Goal: Information Seeking & Learning: Learn about a topic

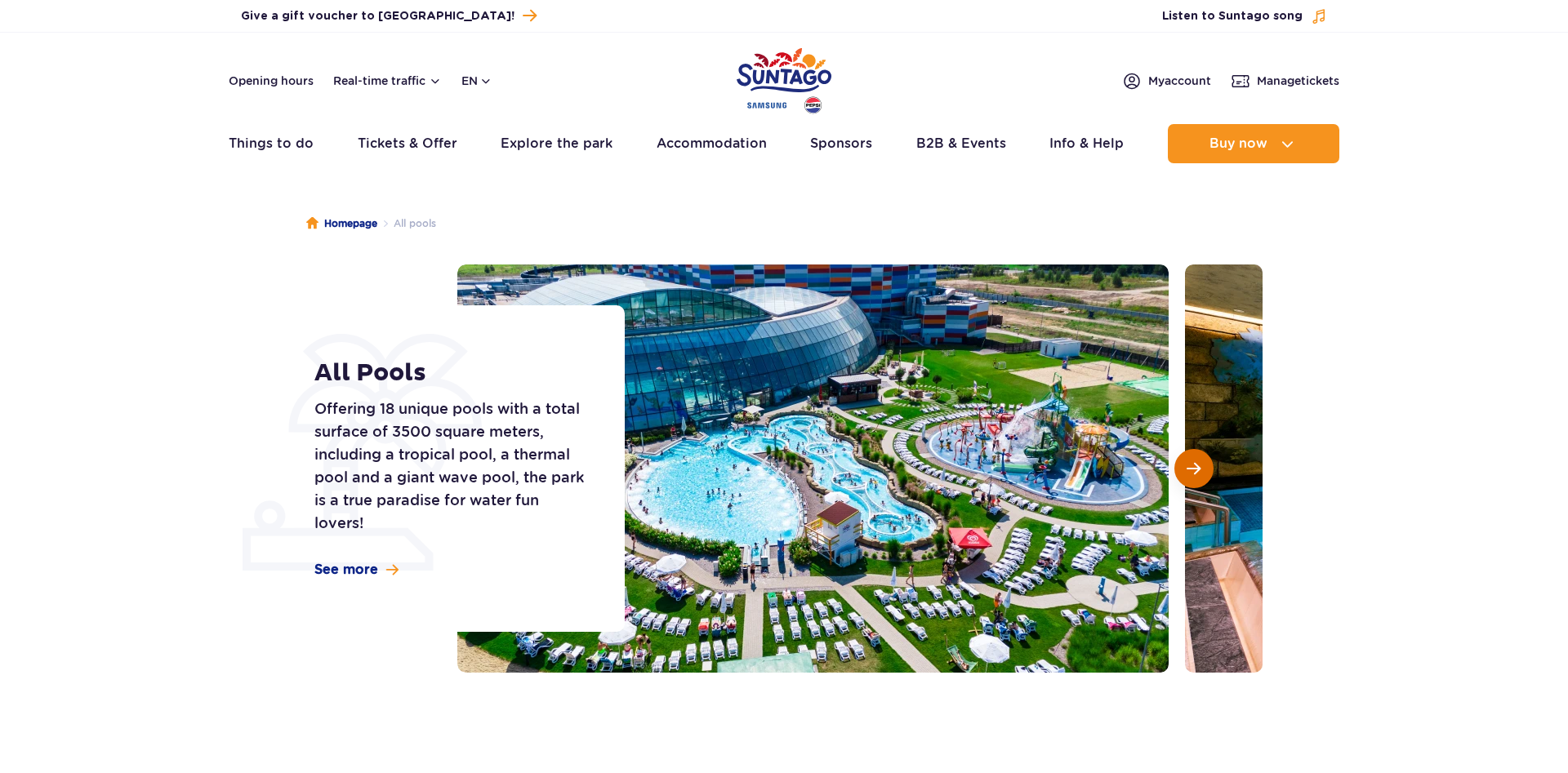
click at [1189, 462] on span "Next slide" at bounding box center [1193, 469] width 14 height 15
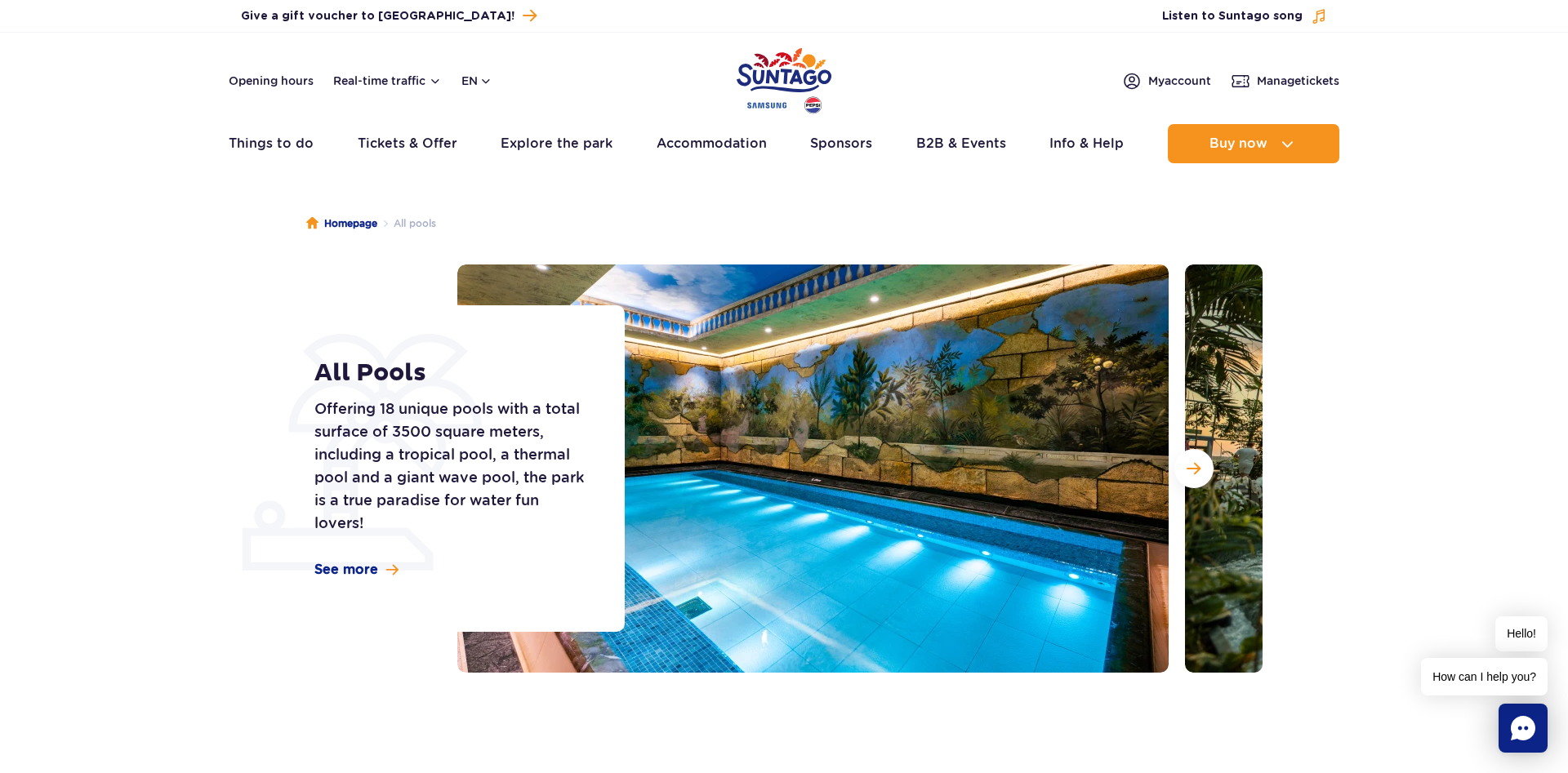
drag, startPoint x: 141, startPoint y: 503, endPoint x: 160, endPoint y: 502, distance: 19.0
click at [140, 503] on section "All Pools Offering 18 unique pools with a total surface of 3500 square meters, …" at bounding box center [784, 468] width 1568 height 408
click at [358, 555] on div "All Pools Offering 18 unique pools with a total surface of 3500 square meters, …" at bounding box center [459, 468] width 330 height 326
click at [397, 564] on span at bounding box center [392, 570] width 12 height 14
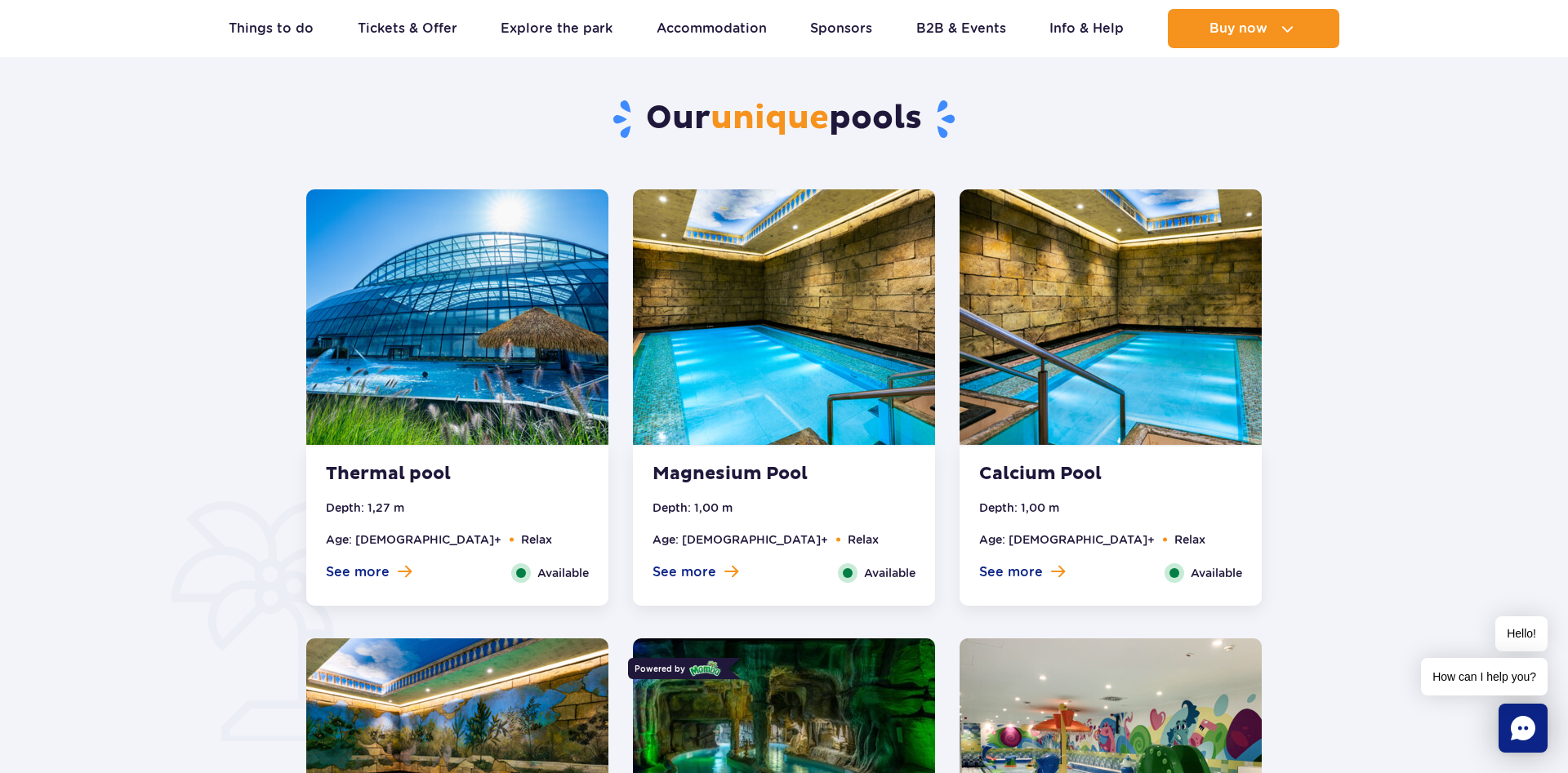
scroll to position [1073, 0]
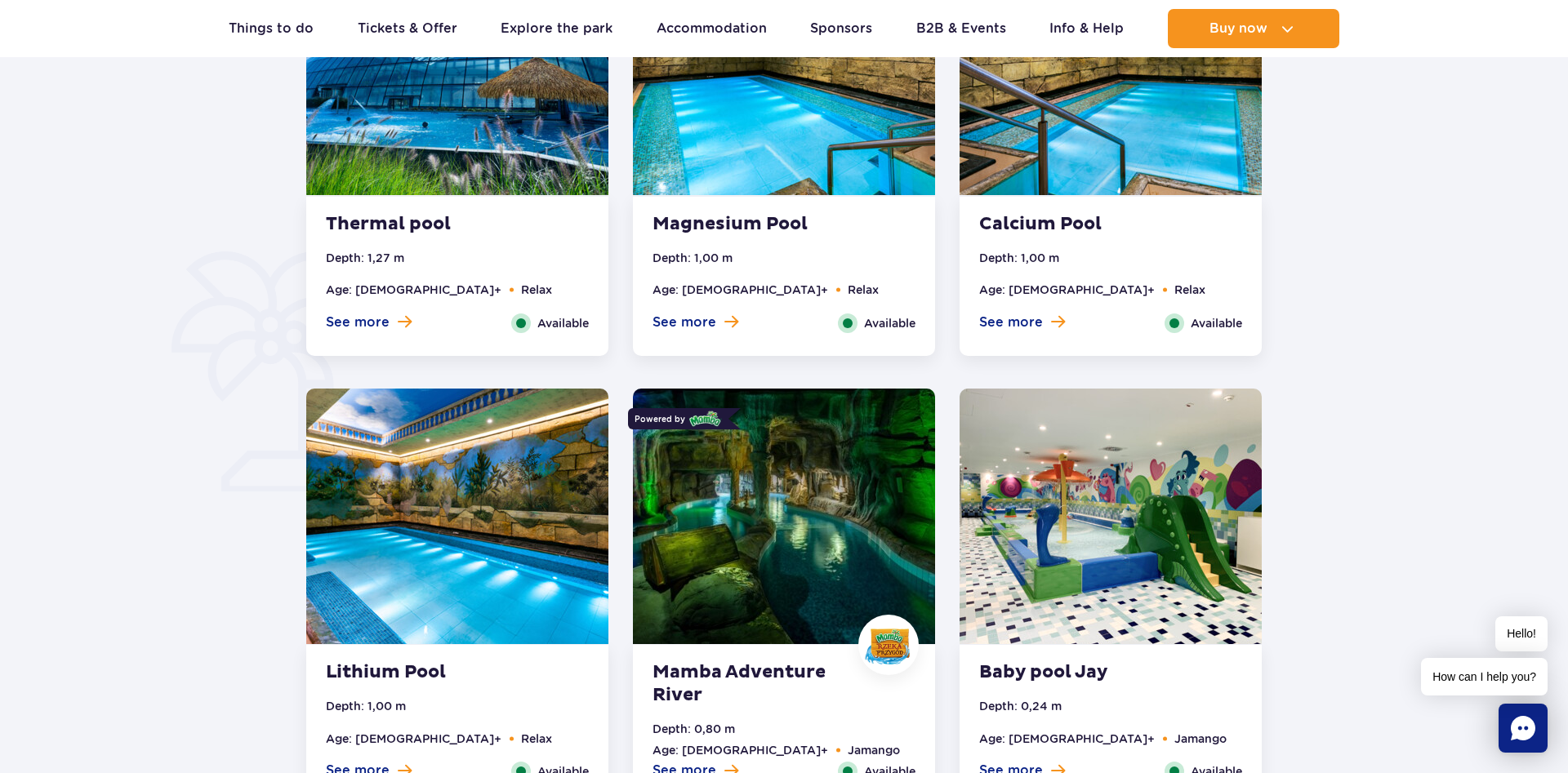
click at [816, 473] on img at bounding box center [784, 516] width 302 height 255
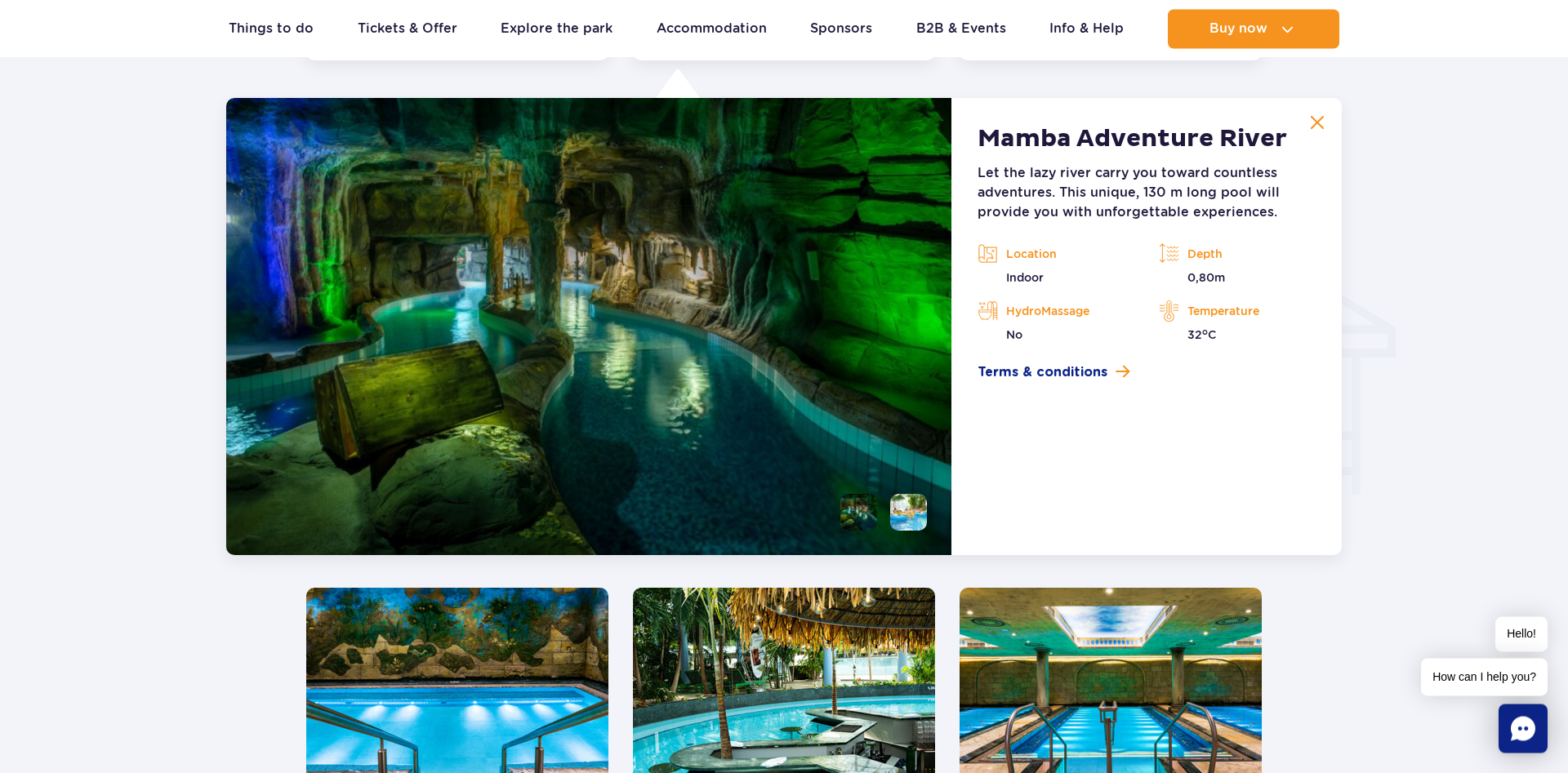
scroll to position [2234, 0]
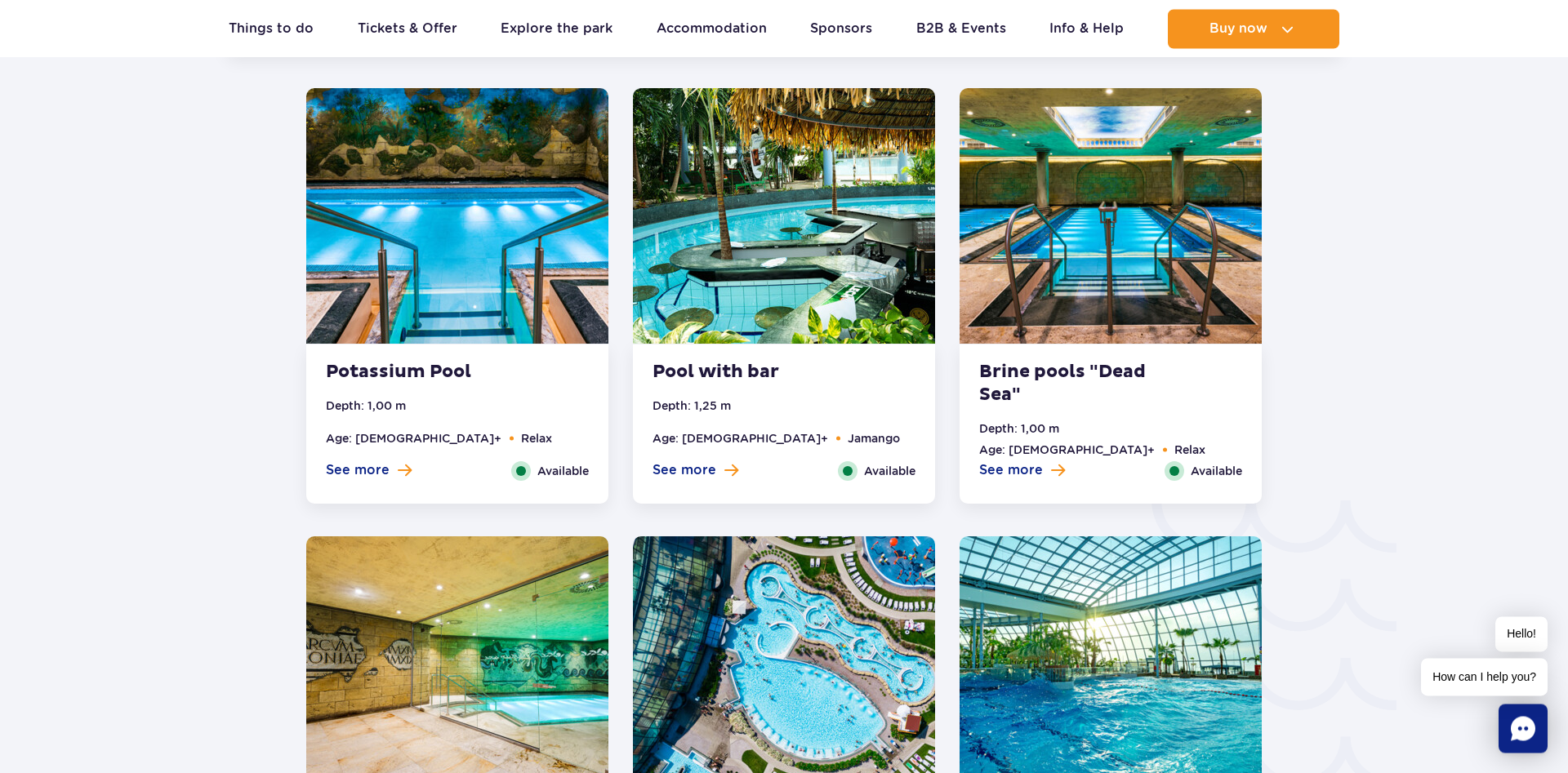
click at [819, 326] on img at bounding box center [784, 216] width 302 height 255
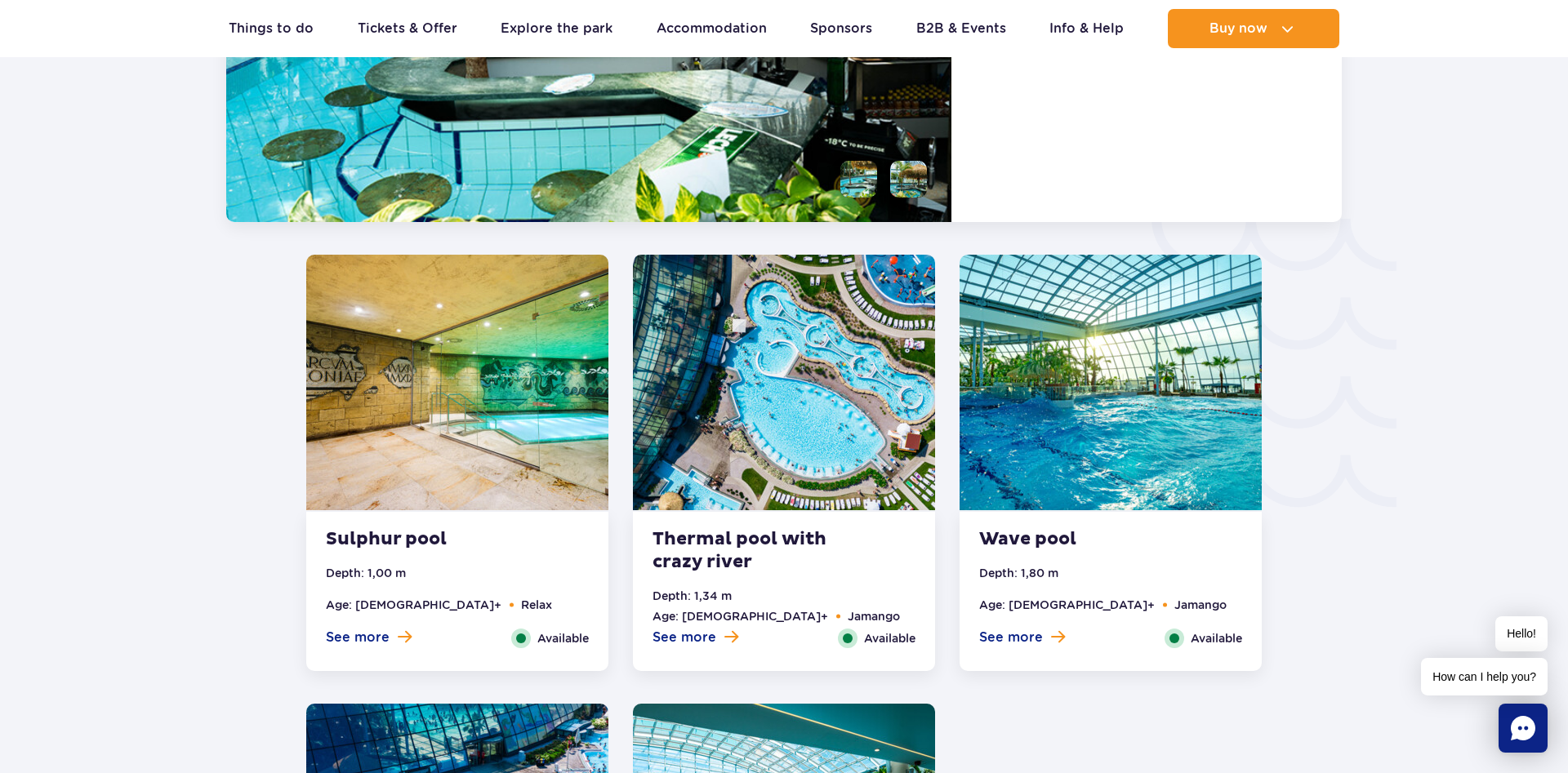
scroll to position [3015, 0]
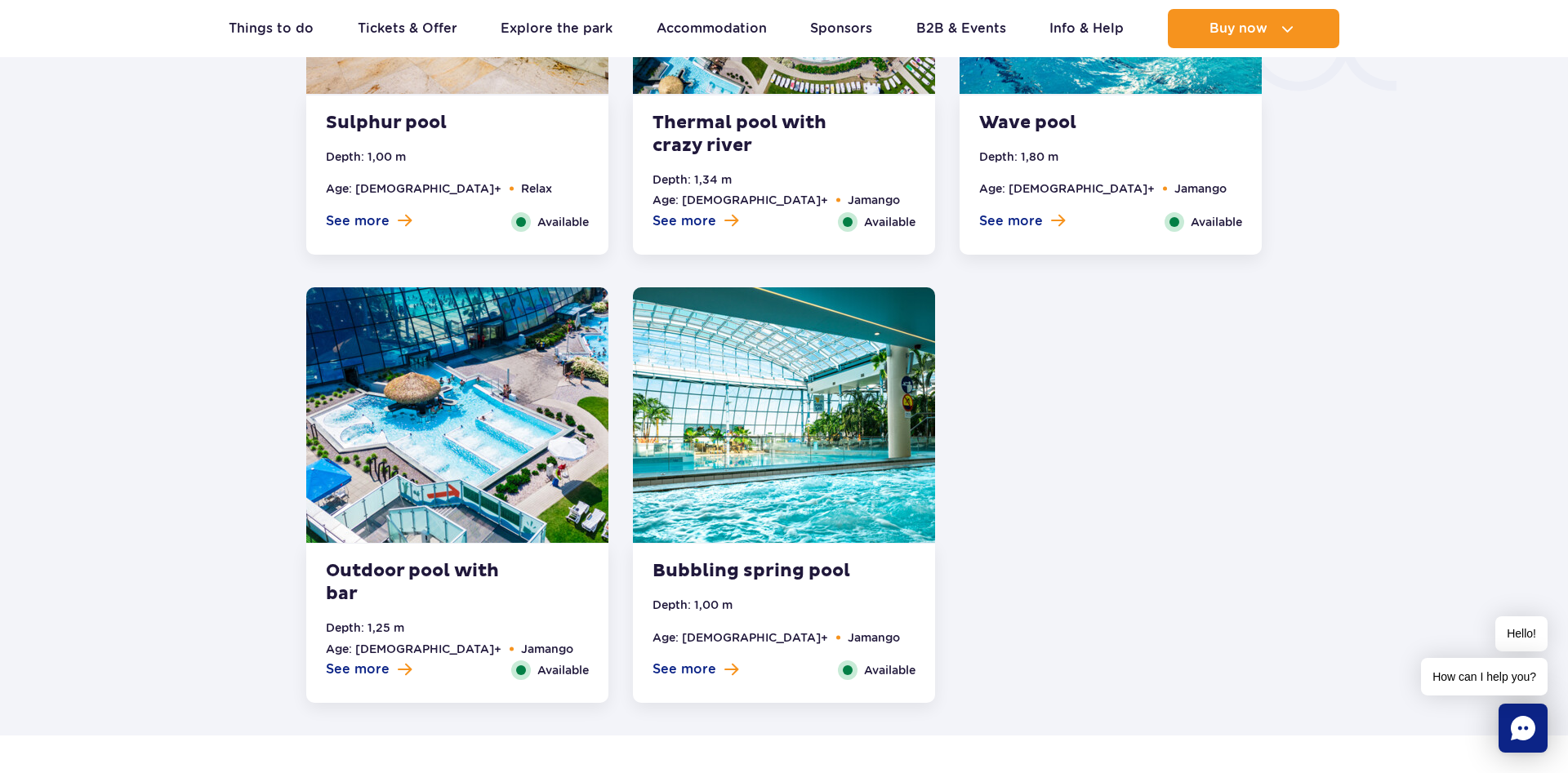
click at [470, 380] on img at bounding box center [456, 415] width 302 height 255
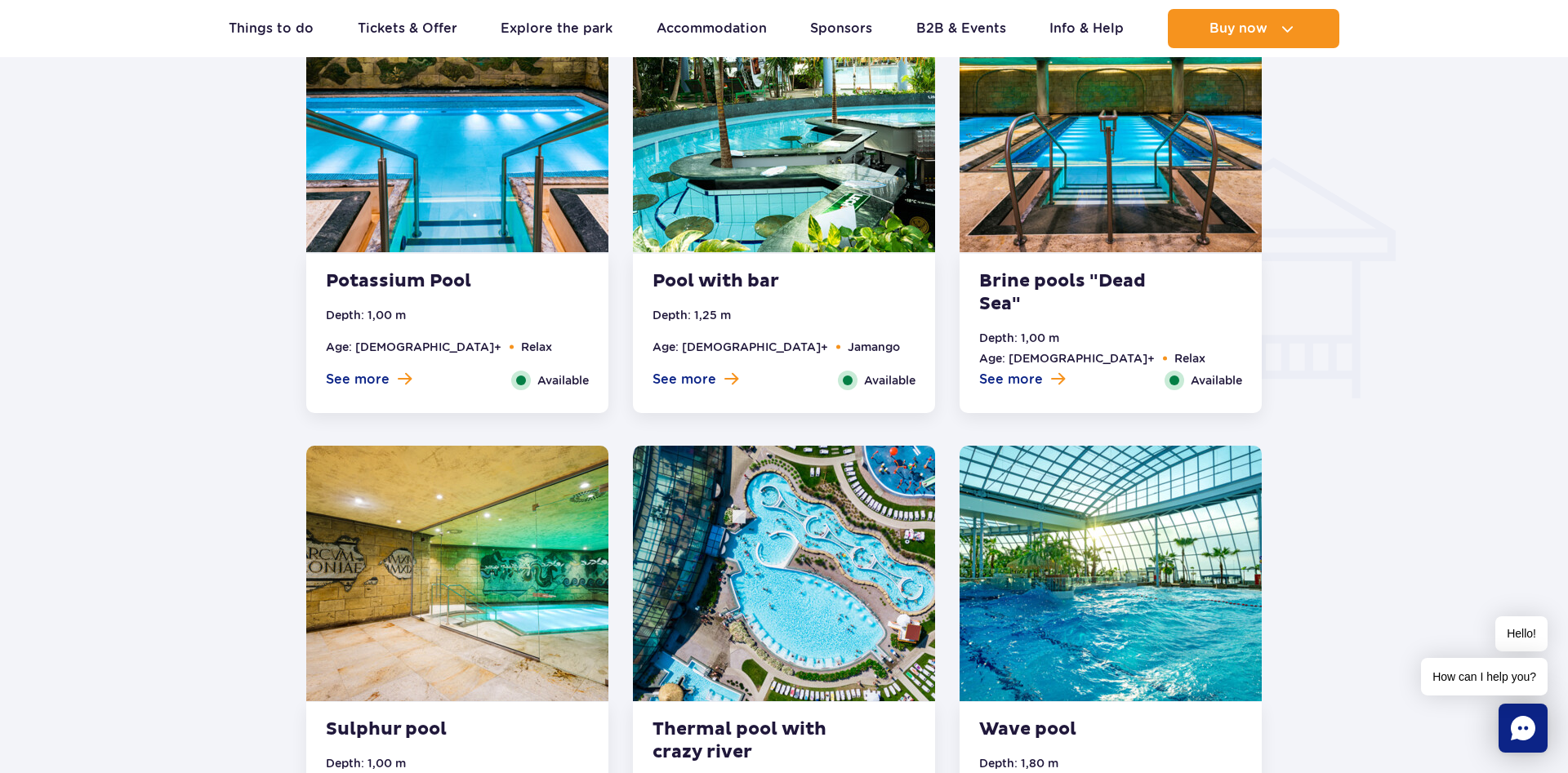
click at [494, 492] on img at bounding box center [456, 573] width 302 height 255
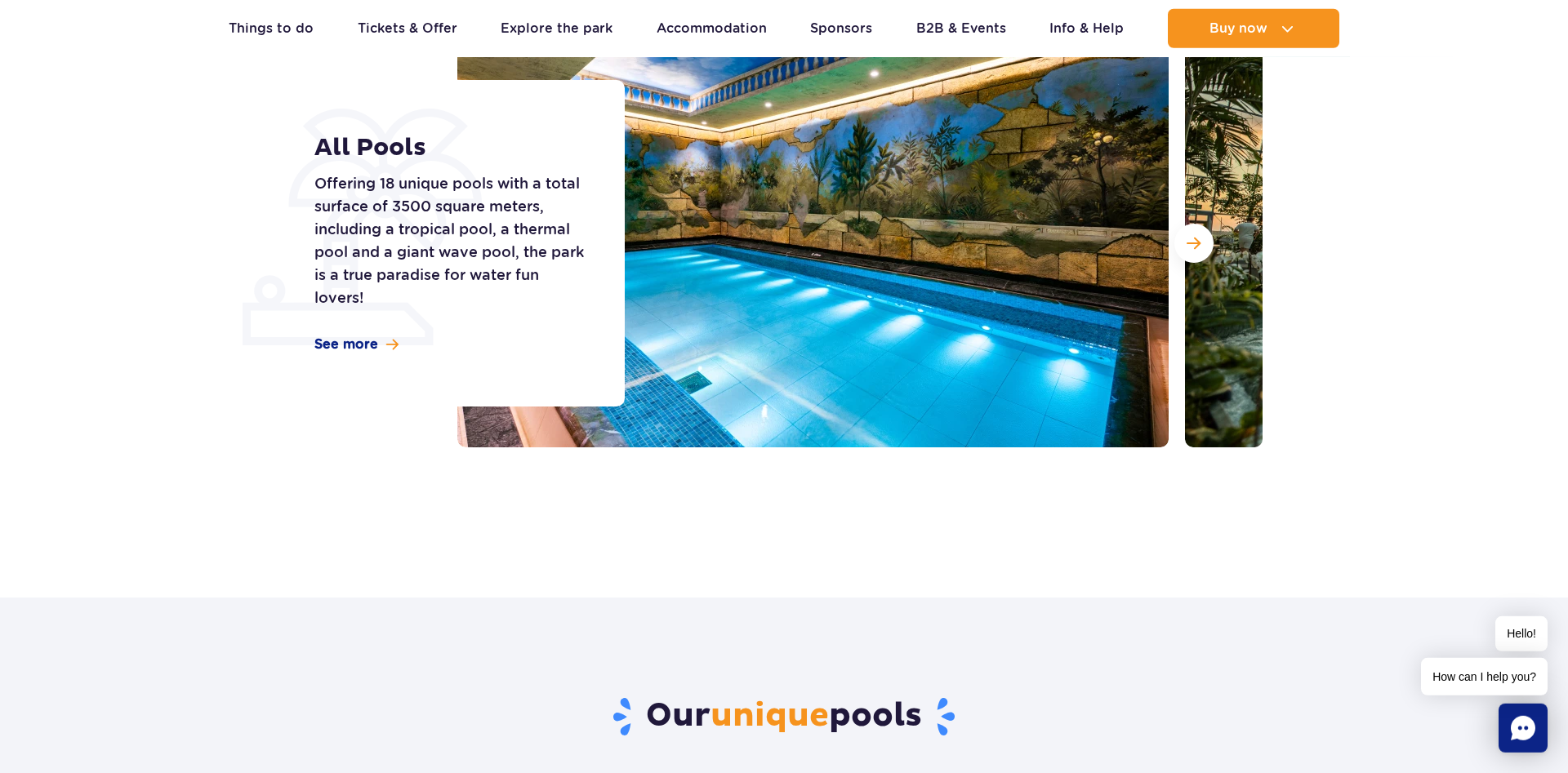
scroll to position [0, 0]
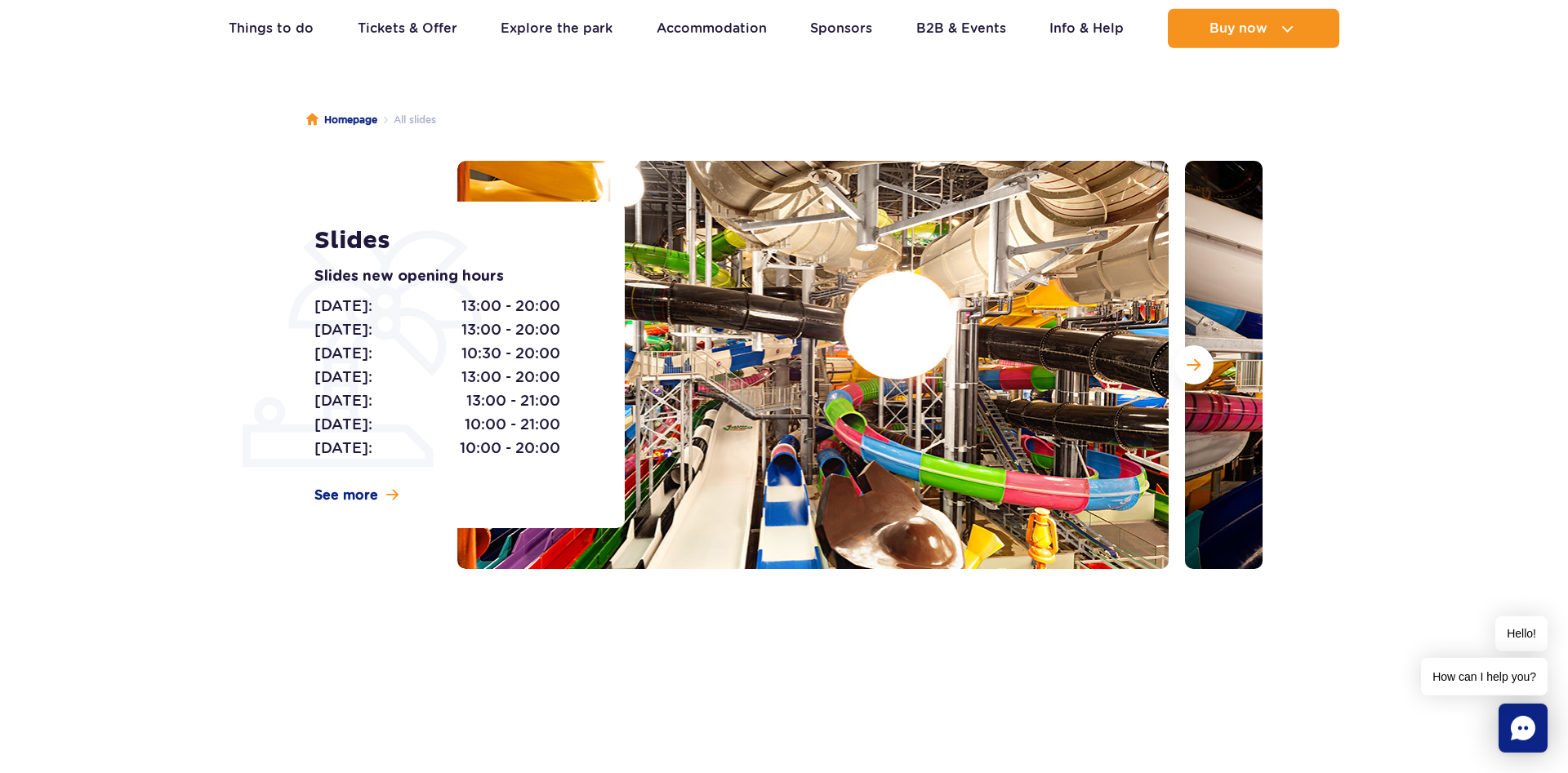
scroll to position [83, 0]
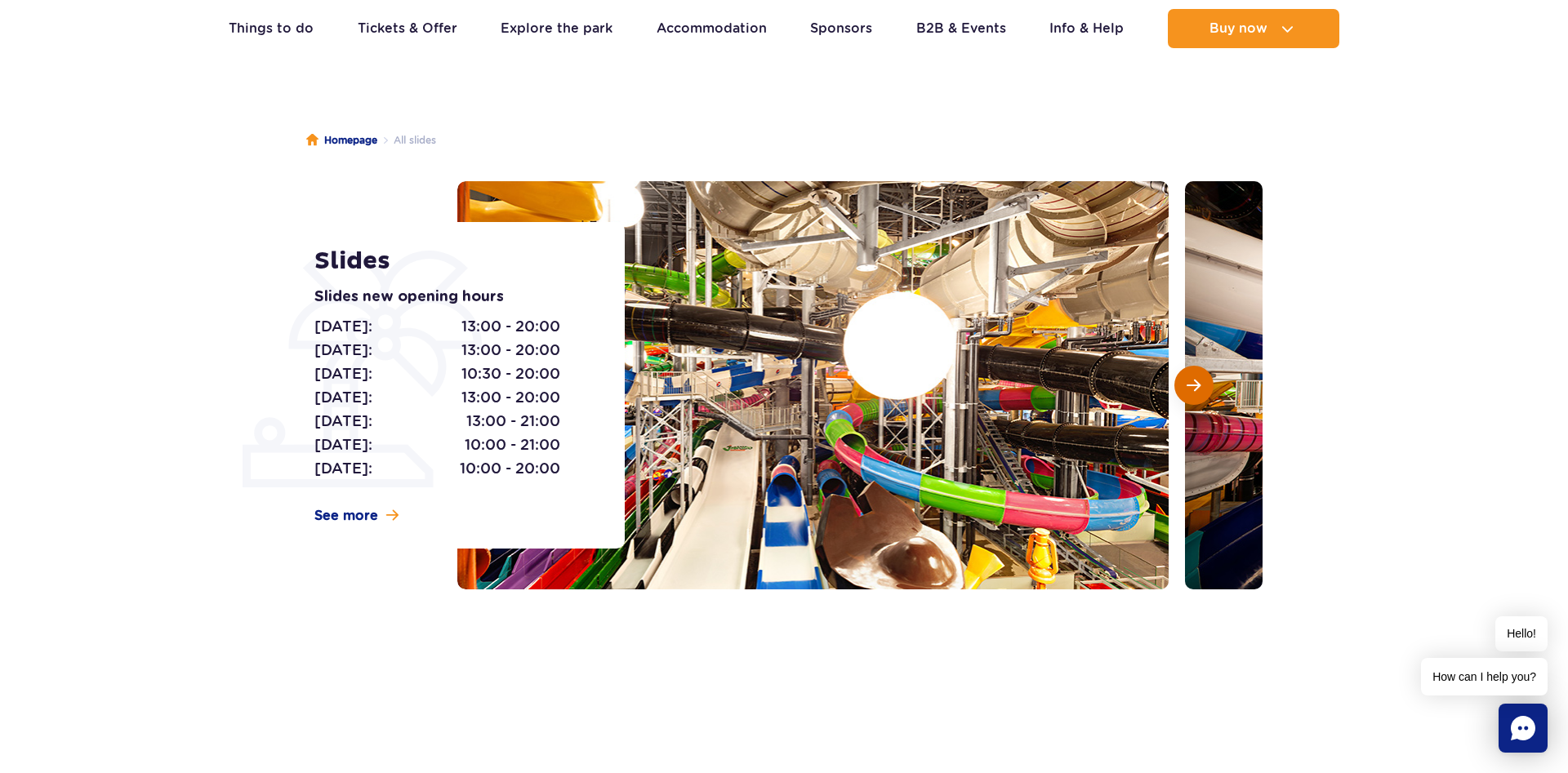
click at [1183, 382] on button "Next slide" at bounding box center [1194, 385] width 39 height 39
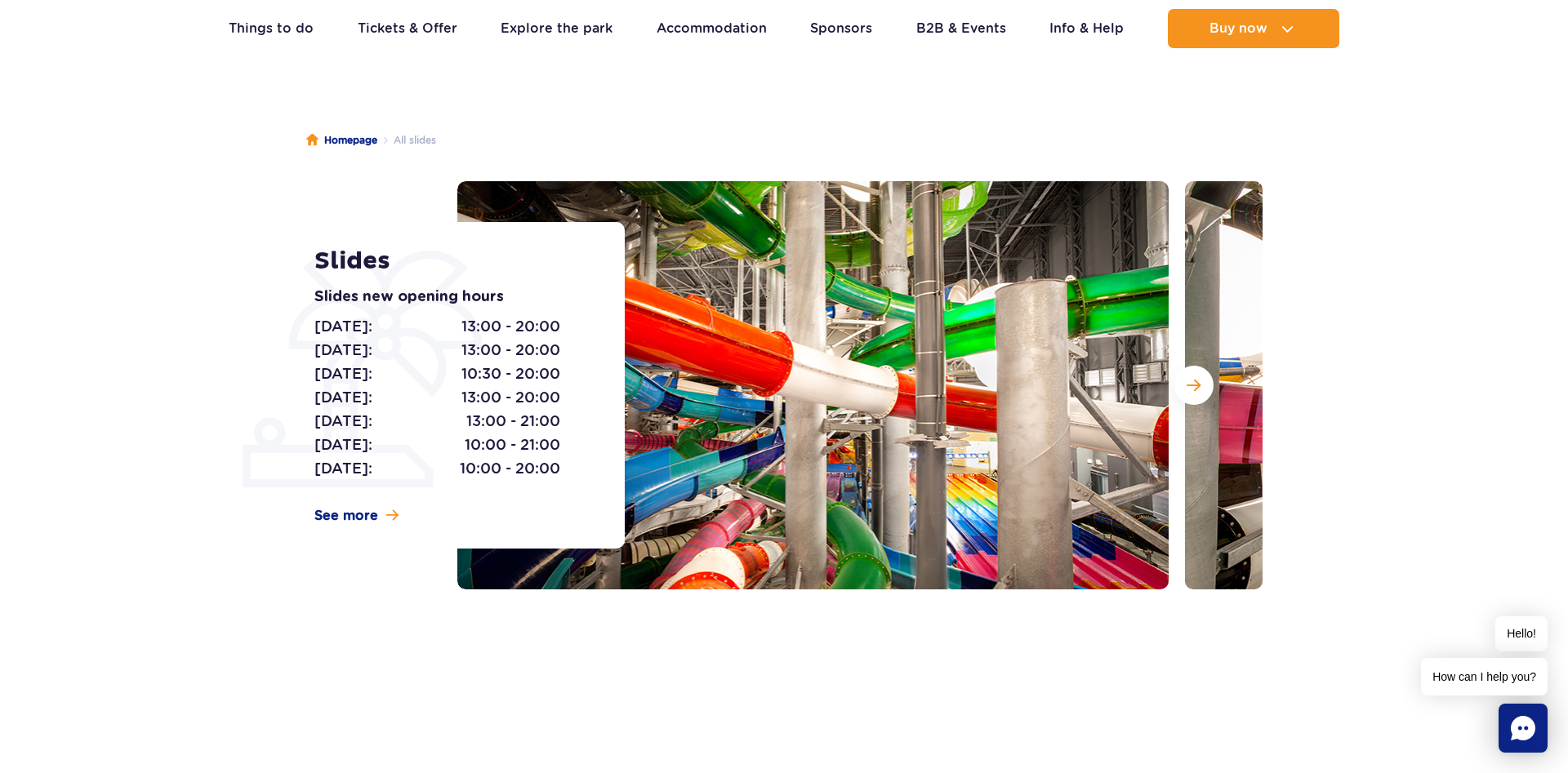
click at [1026, 380] on img at bounding box center [813, 385] width 712 height 408
click at [1193, 391] on span "Next slide" at bounding box center [1193, 385] width 14 height 15
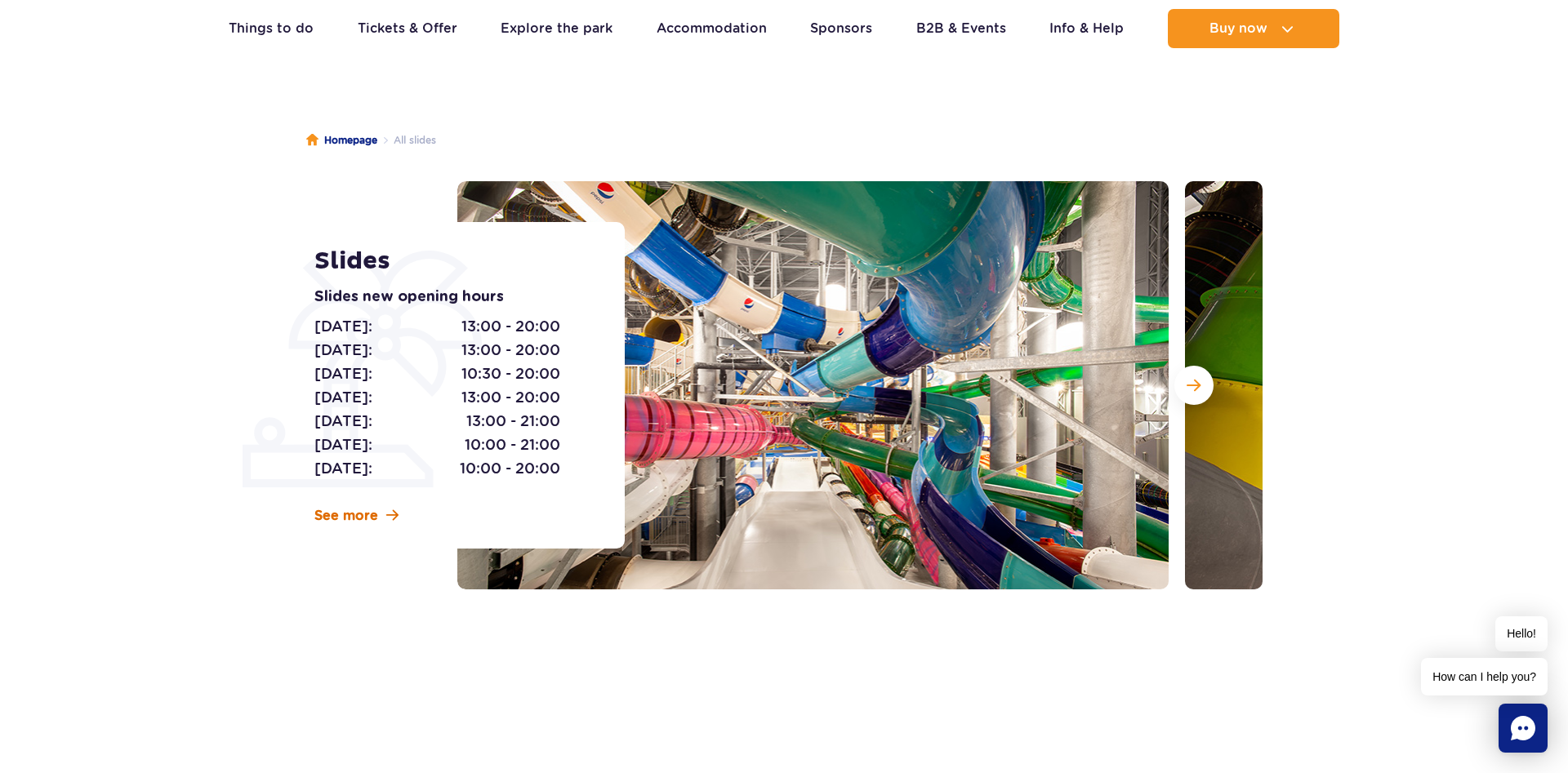
click at [354, 516] on span "See more" at bounding box center [346, 516] width 64 height 18
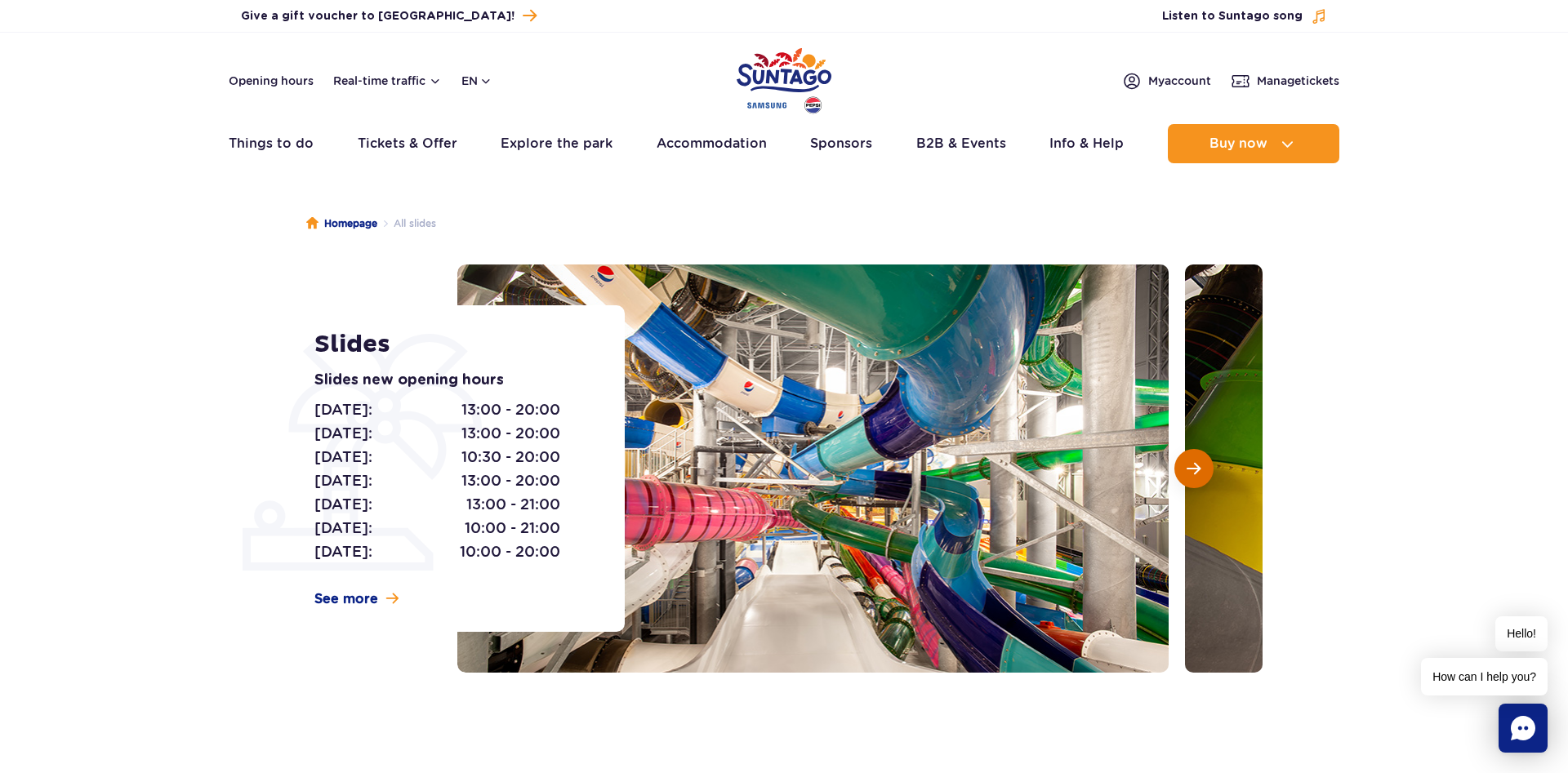
click at [1194, 479] on button "Next slide" at bounding box center [1194, 469] width 39 height 39
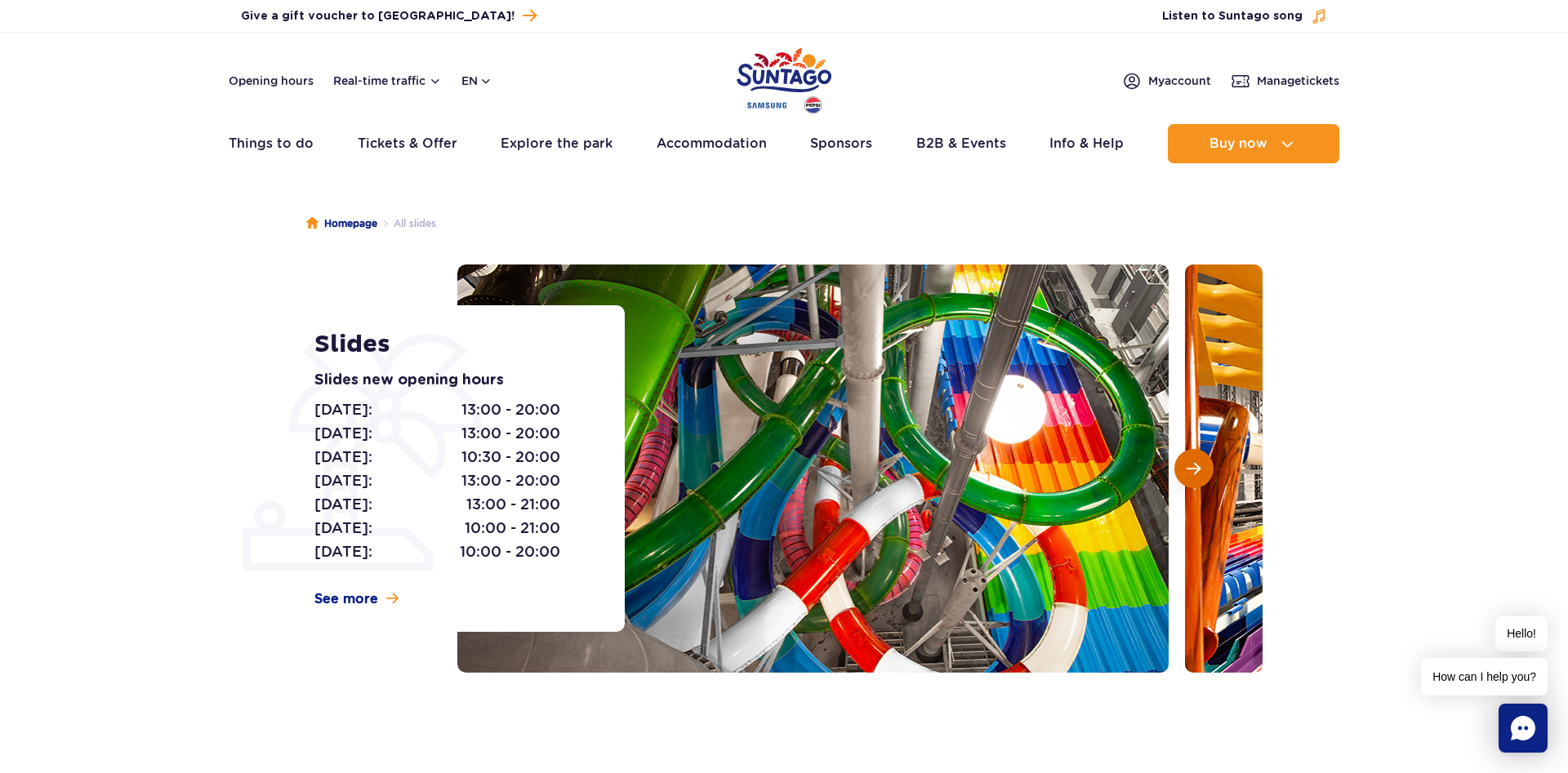
click at [1193, 478] on button "Next slide" at bounding box center [1194, 469] width 39 height 39
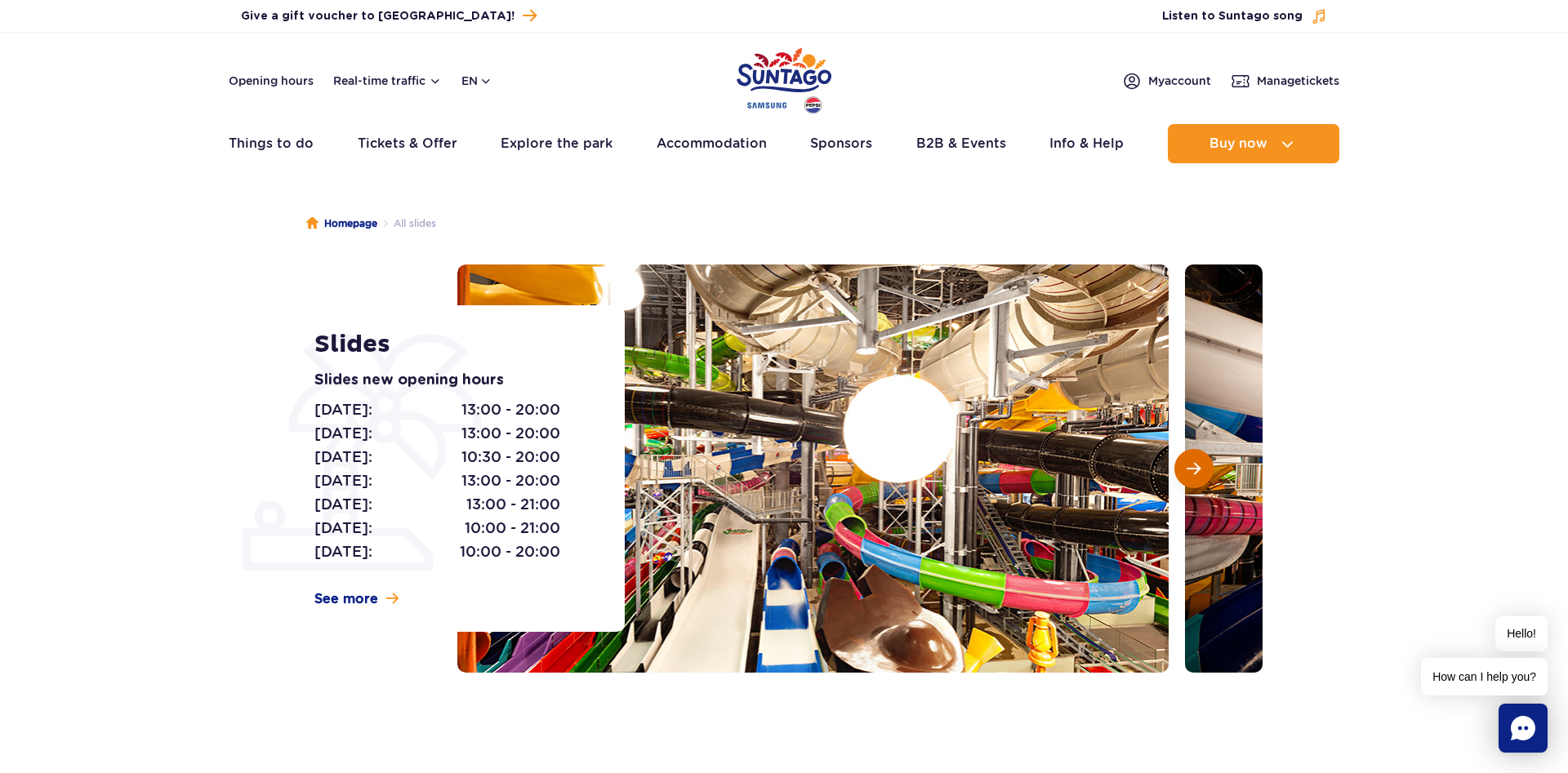
click at [1193, 478] on button "Next slide" at bounding box center [1194, 469] width 39 height 39
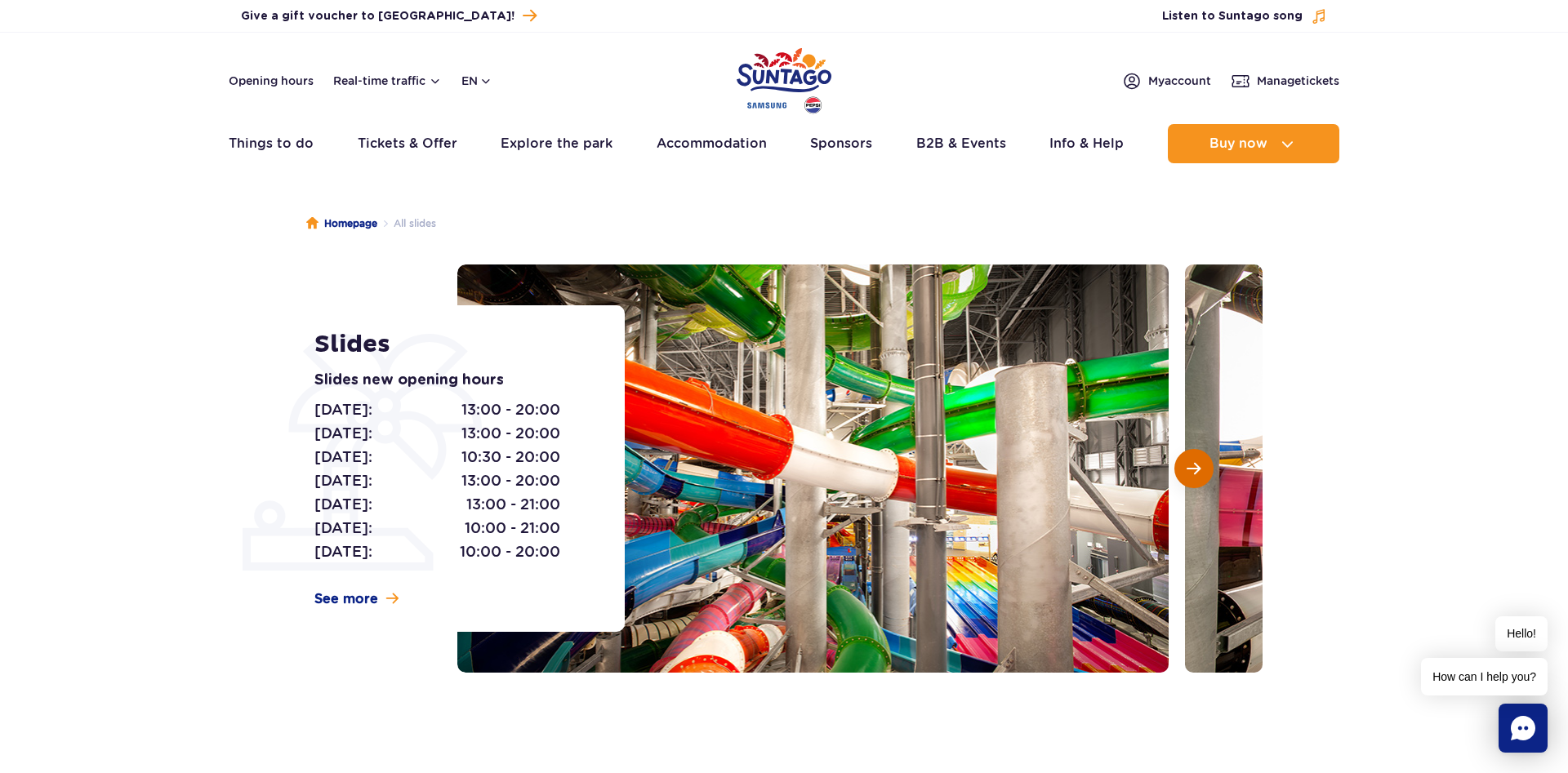
click at [1193, 478] on button "Next slide" at bounding box center [1194, 469] width 39 height 39
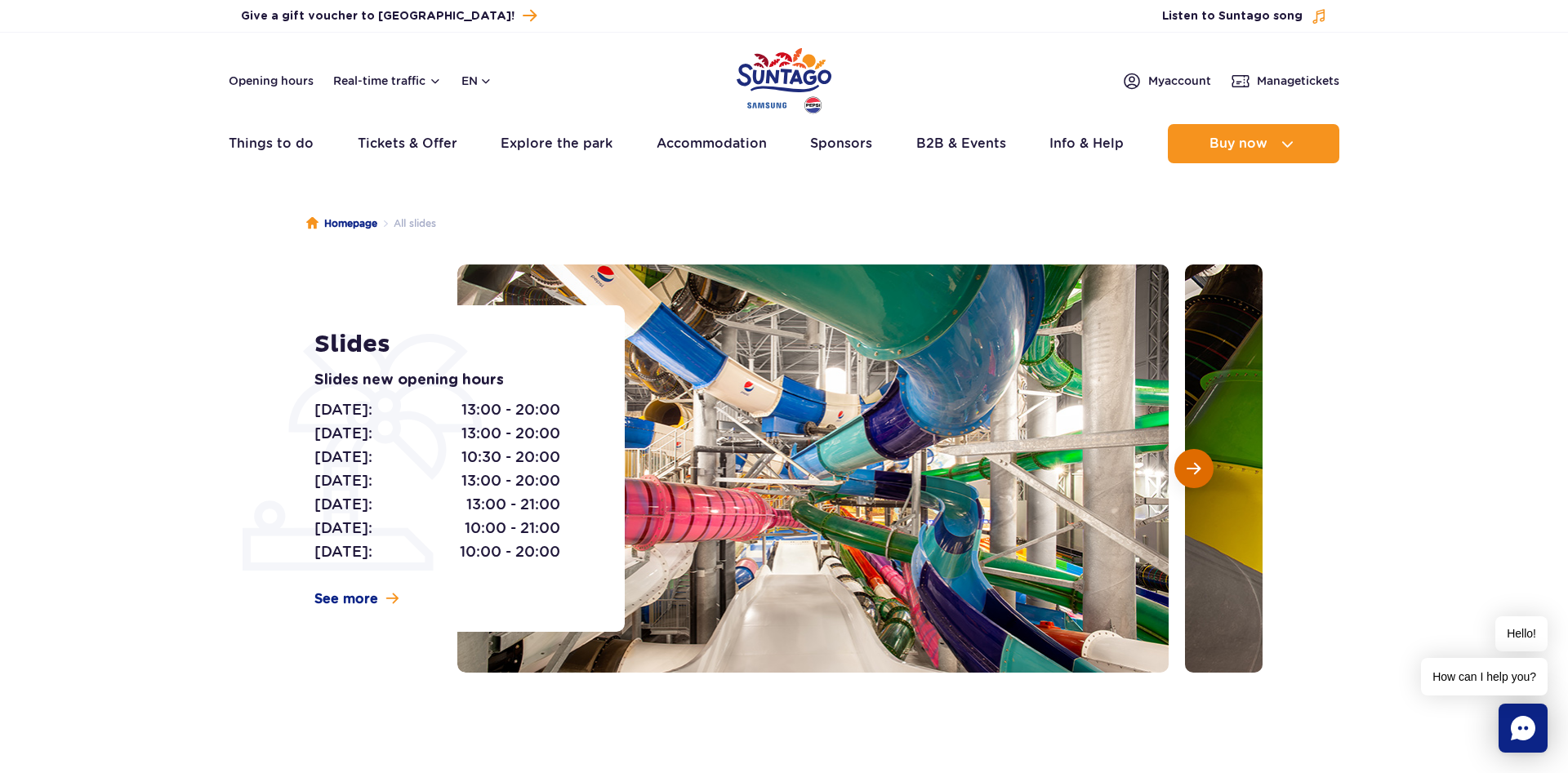
click at [1193, 478] on button "Next slide" at bounding box center [1194, 469] width 39 height 39
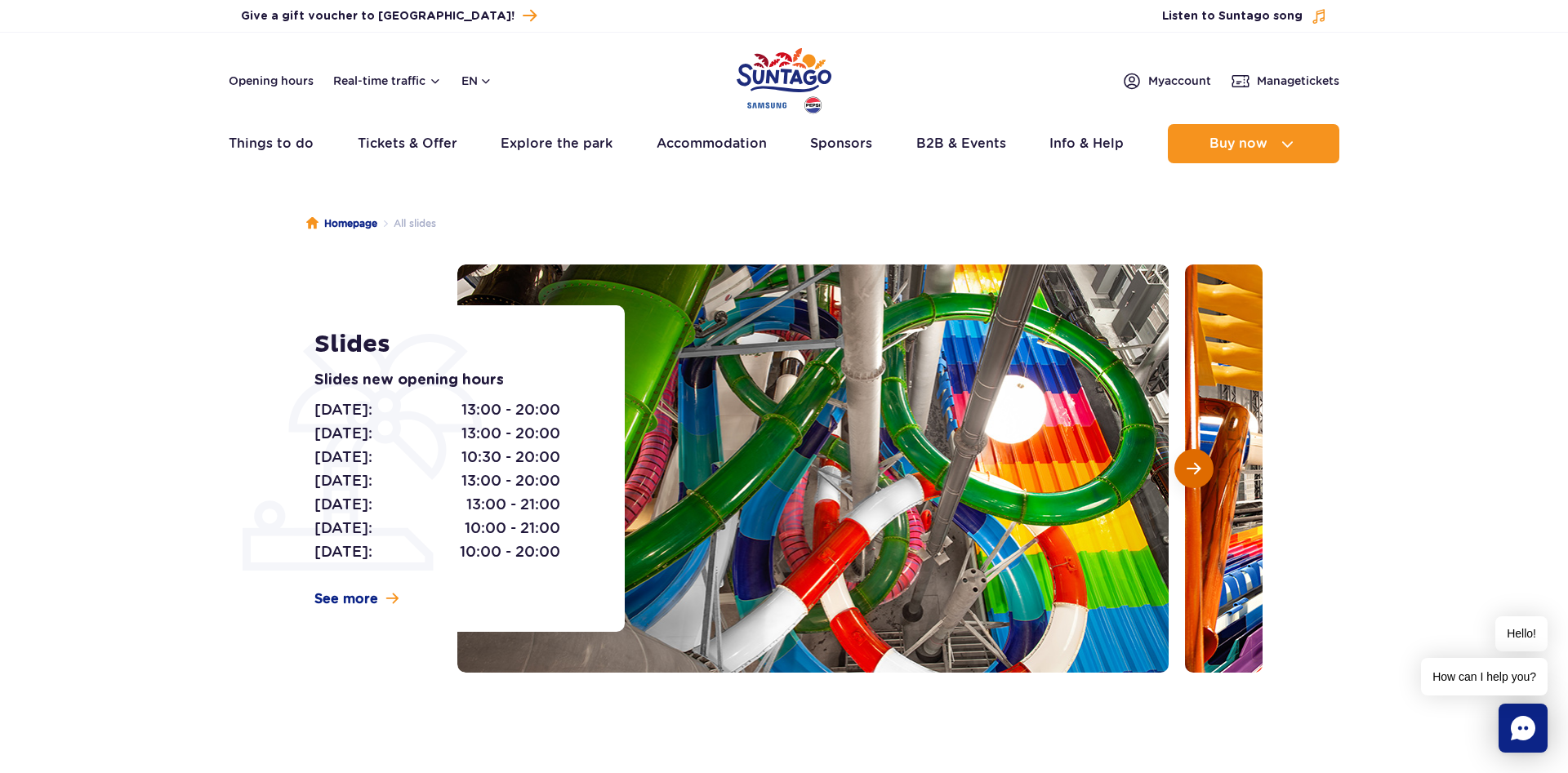
click at [1193, 478] on button "Next slide" at bounding box center [1194, 469] width 39 height 39
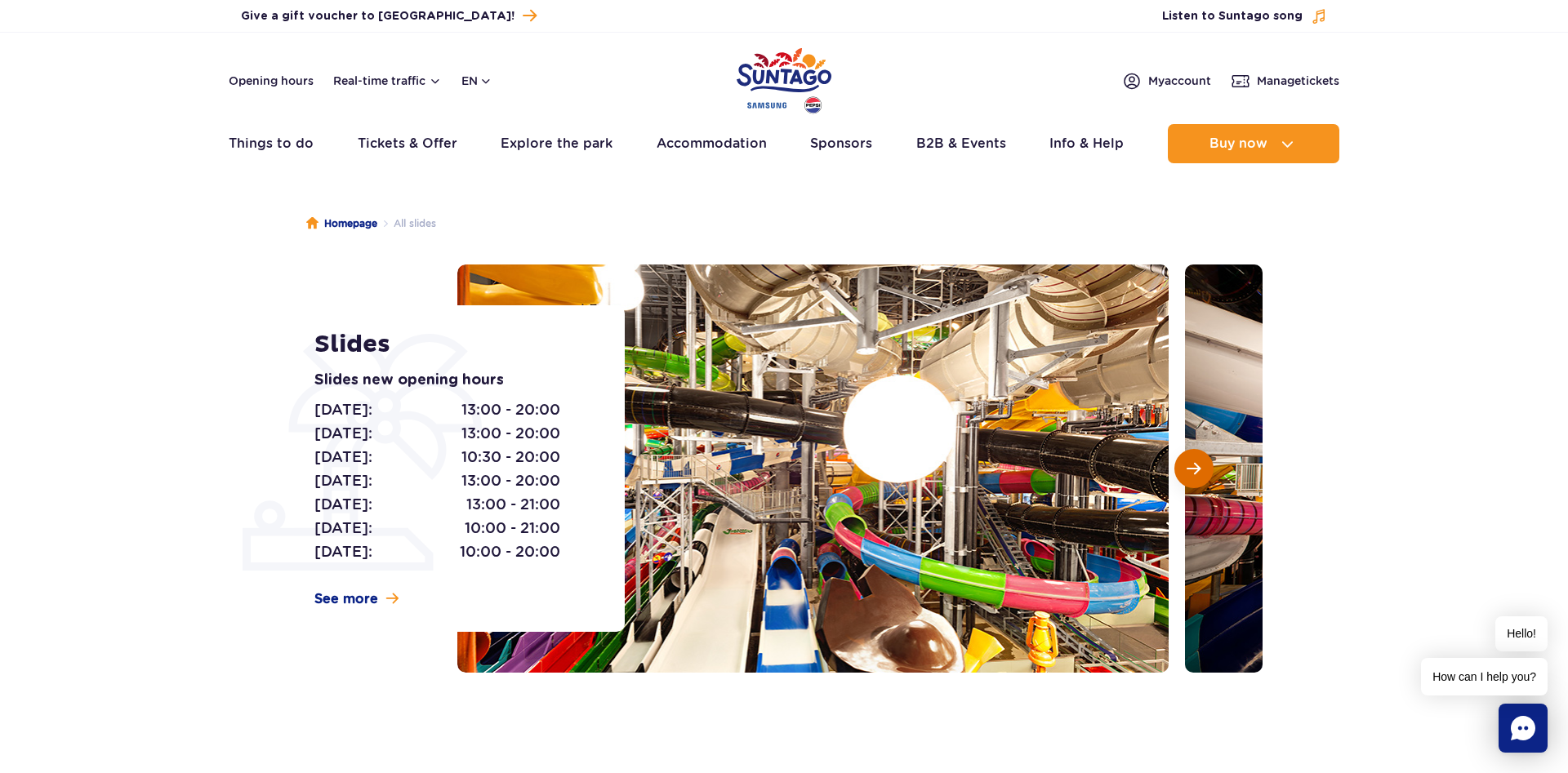
click at [1193, 478] on button "Next slide" at bounding box center [1194, 469] width 39 height 39
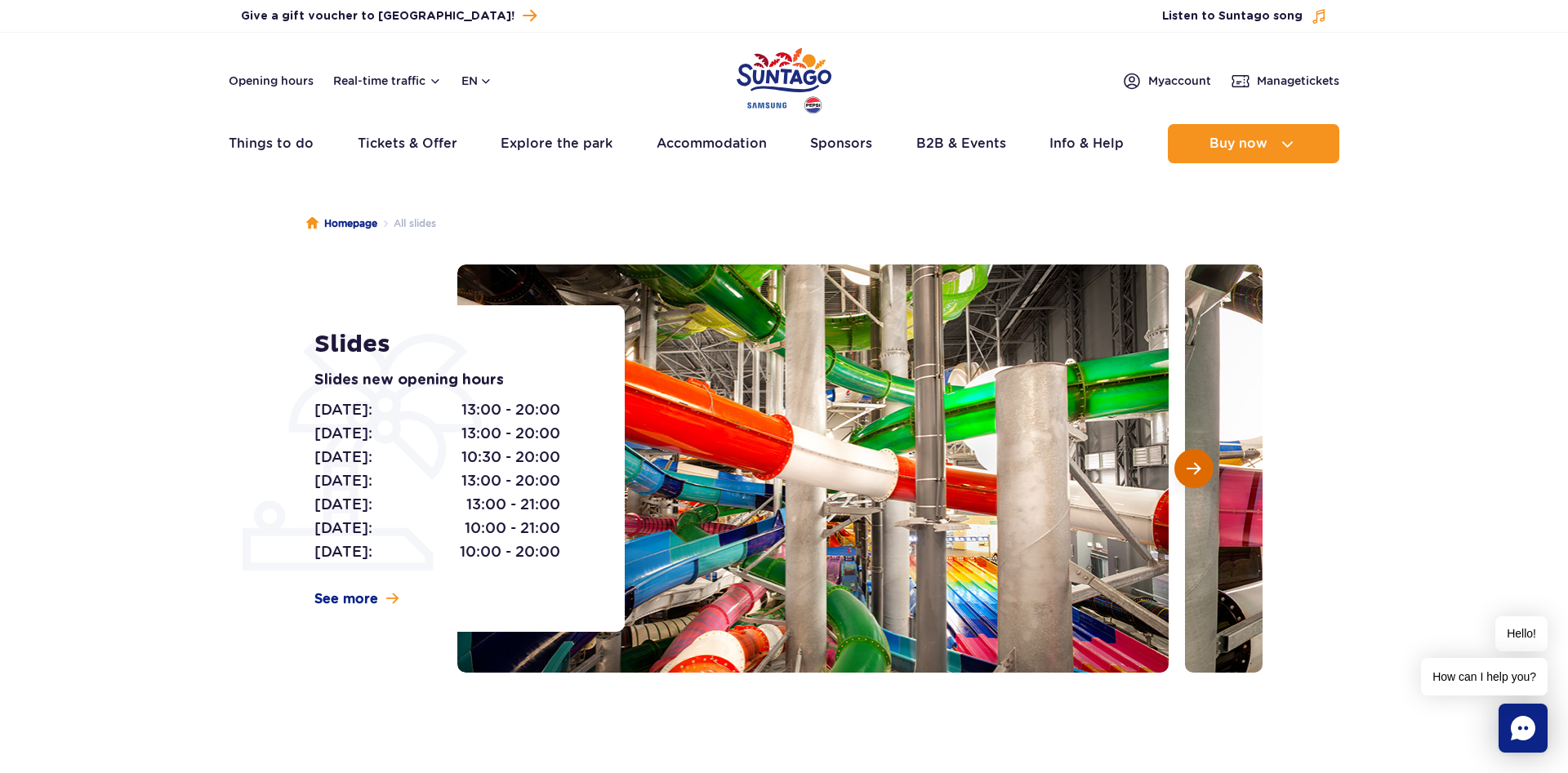
click at [1193, 478] on button "Next slide" at bounding box center [1194, 469] width 39 height 39
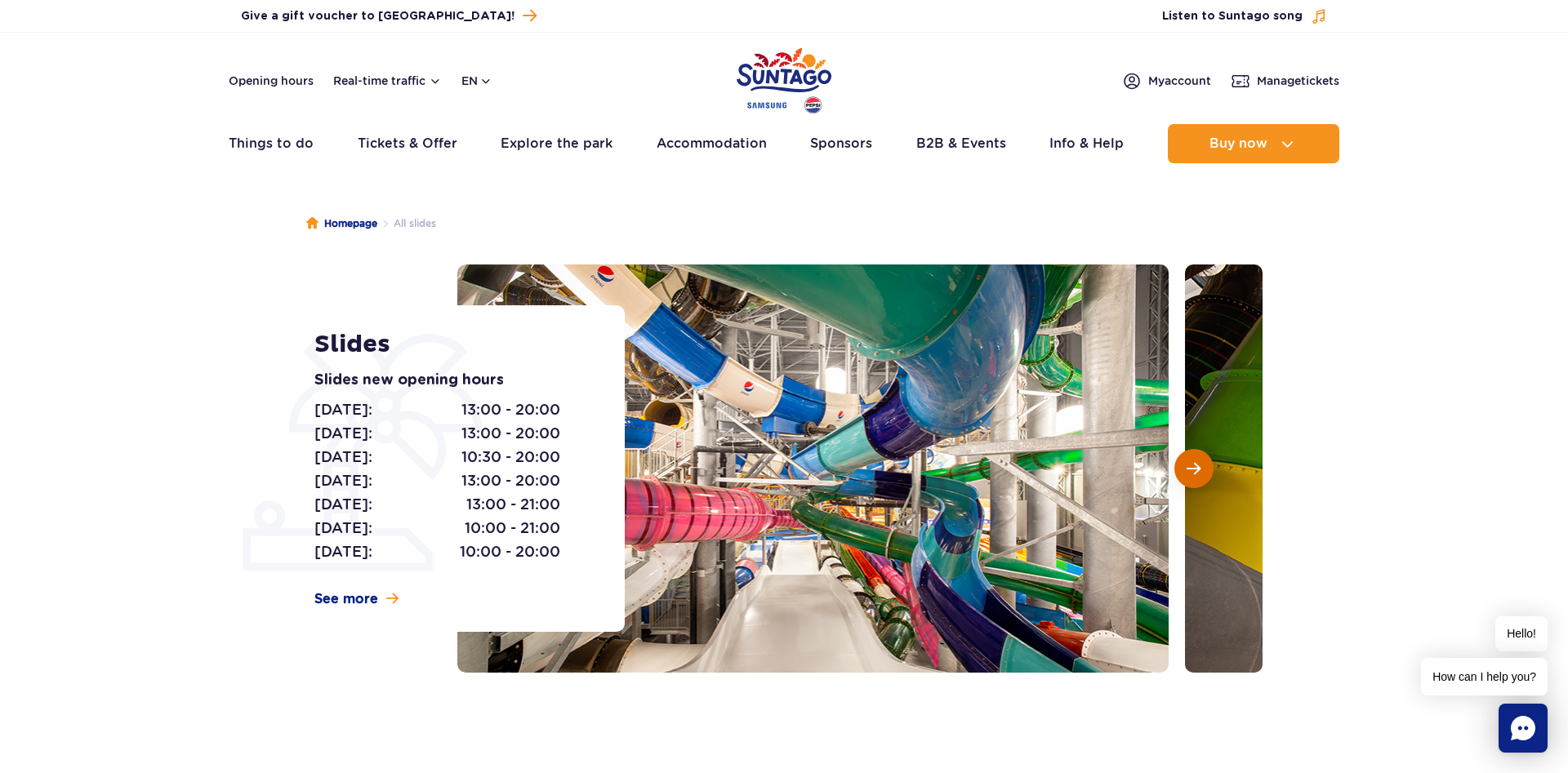
click at [1193, 478] on button "Next slide" at bounding box center [1194, 469] width 39 height 39
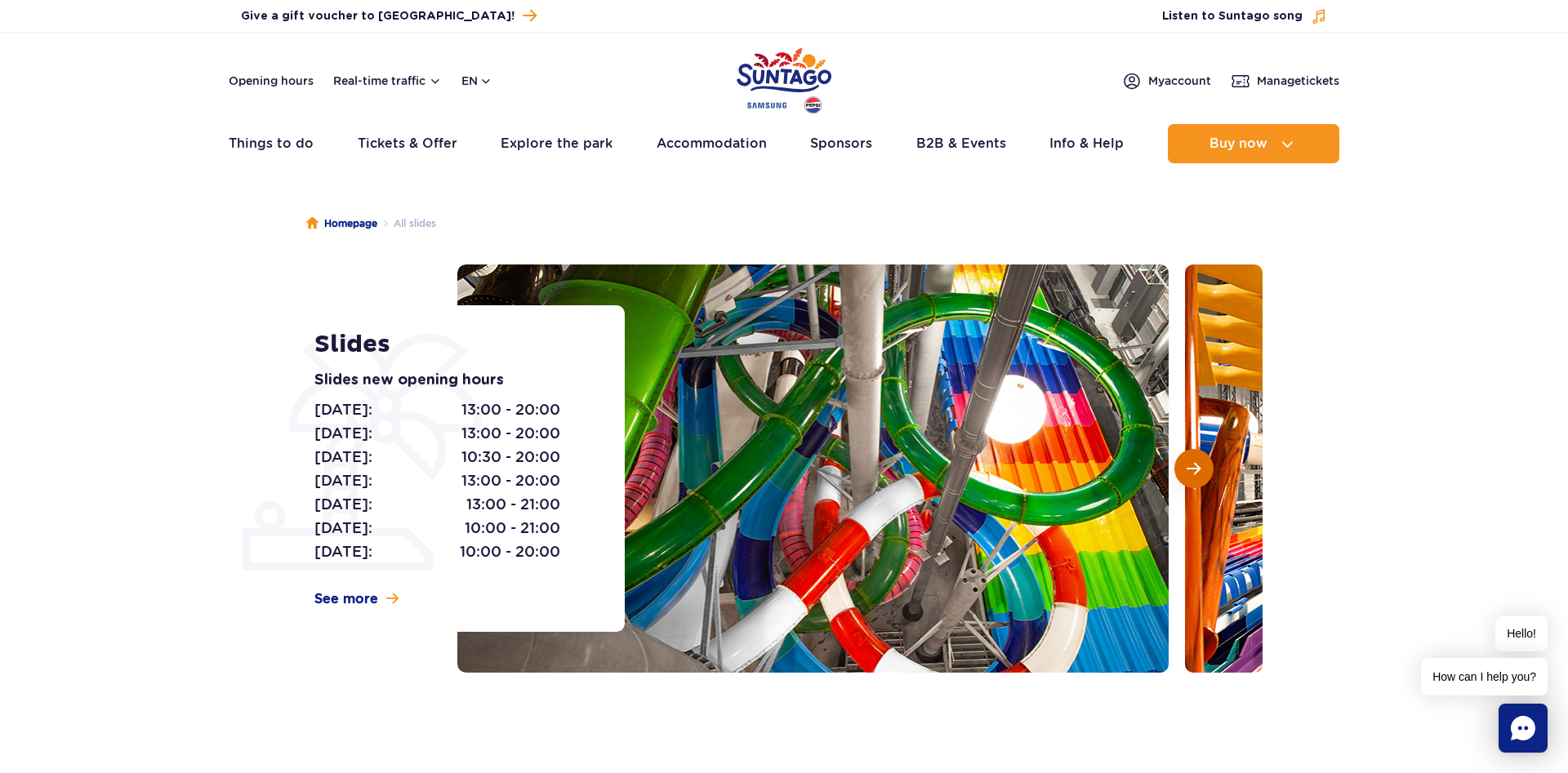
click at [1193, 478] on button "Next slide" at bounding box center [1194, 469] width 39 height 39
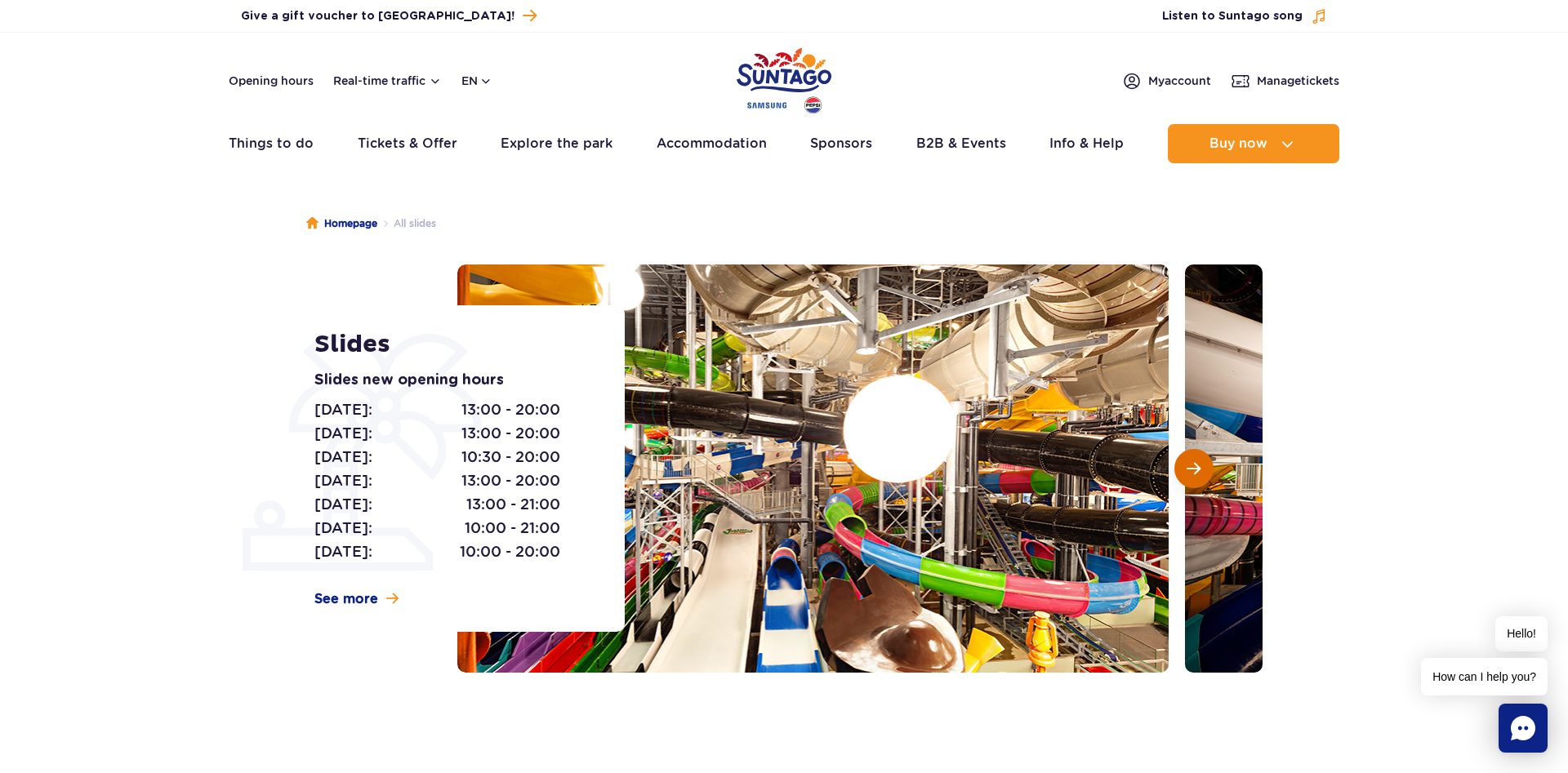
click at [1193, 478] on button "Next slide" at bounding box center [1194, 469] width 39 height 39
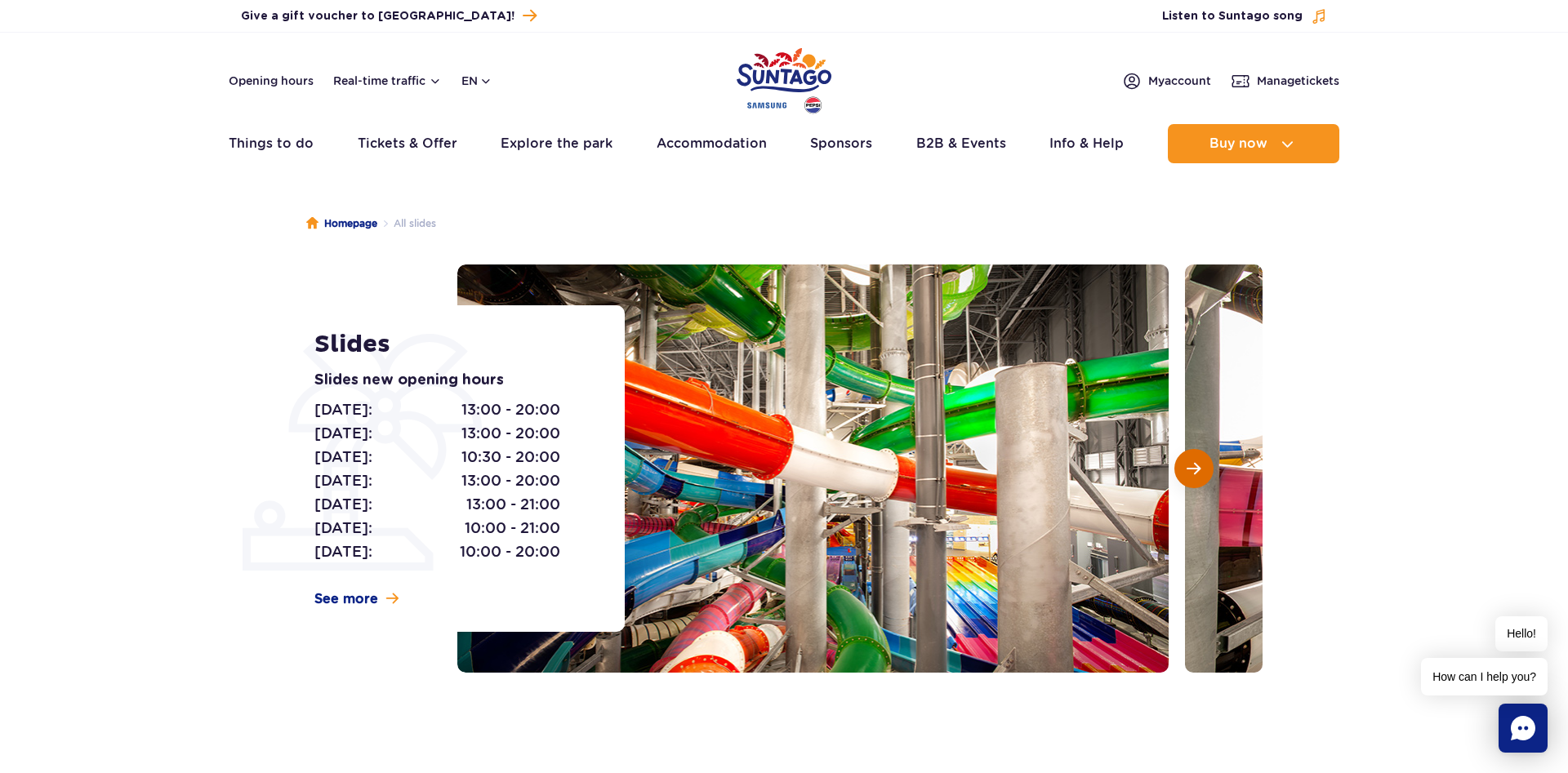
click at [1193, 478] on button "Next slide" at bounding box center [1194, 469] width 39 height 39
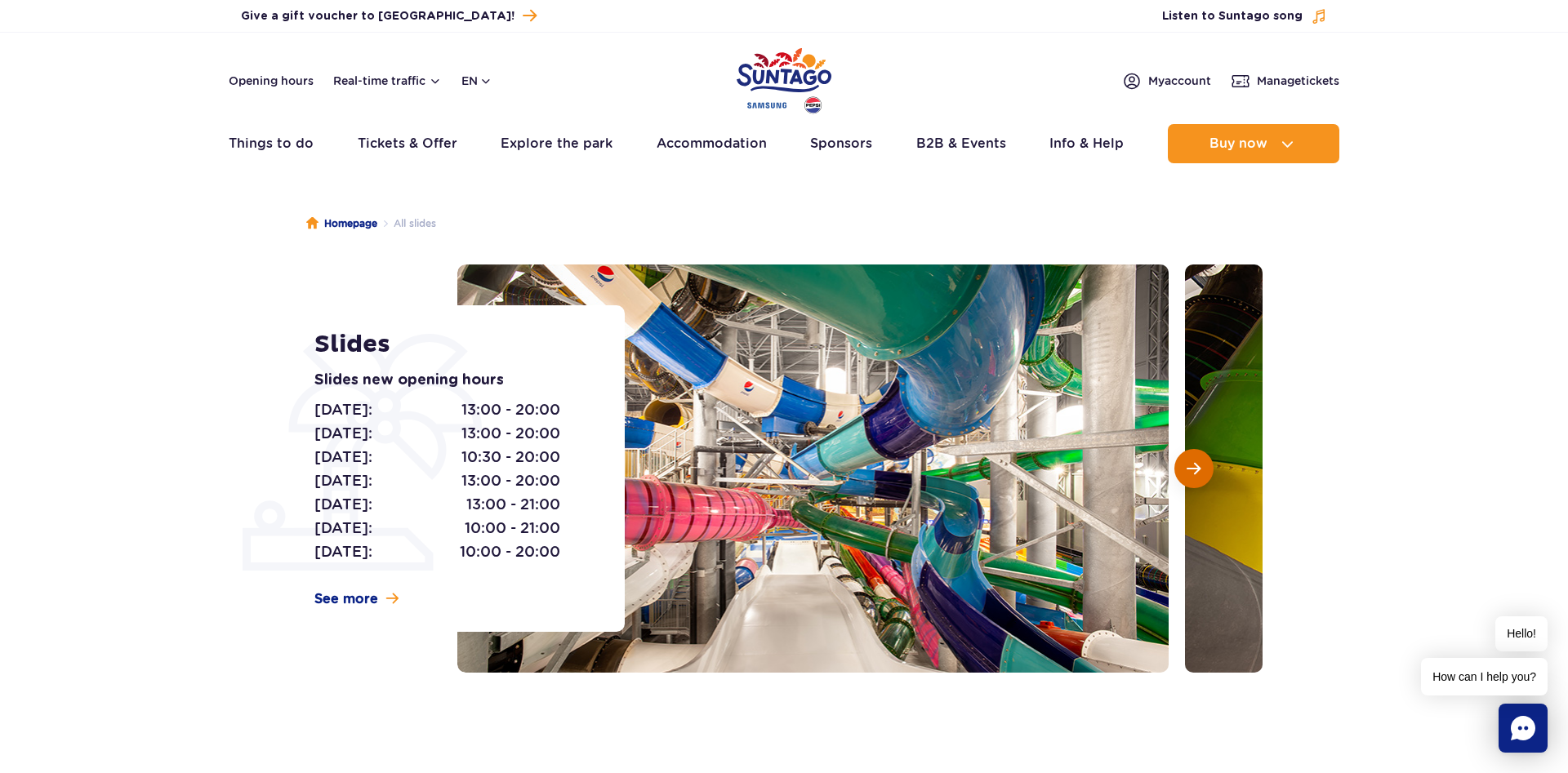
click at [1193, 478] on button "Next slide" at bounding box center [1194, 469] width 39 height 39
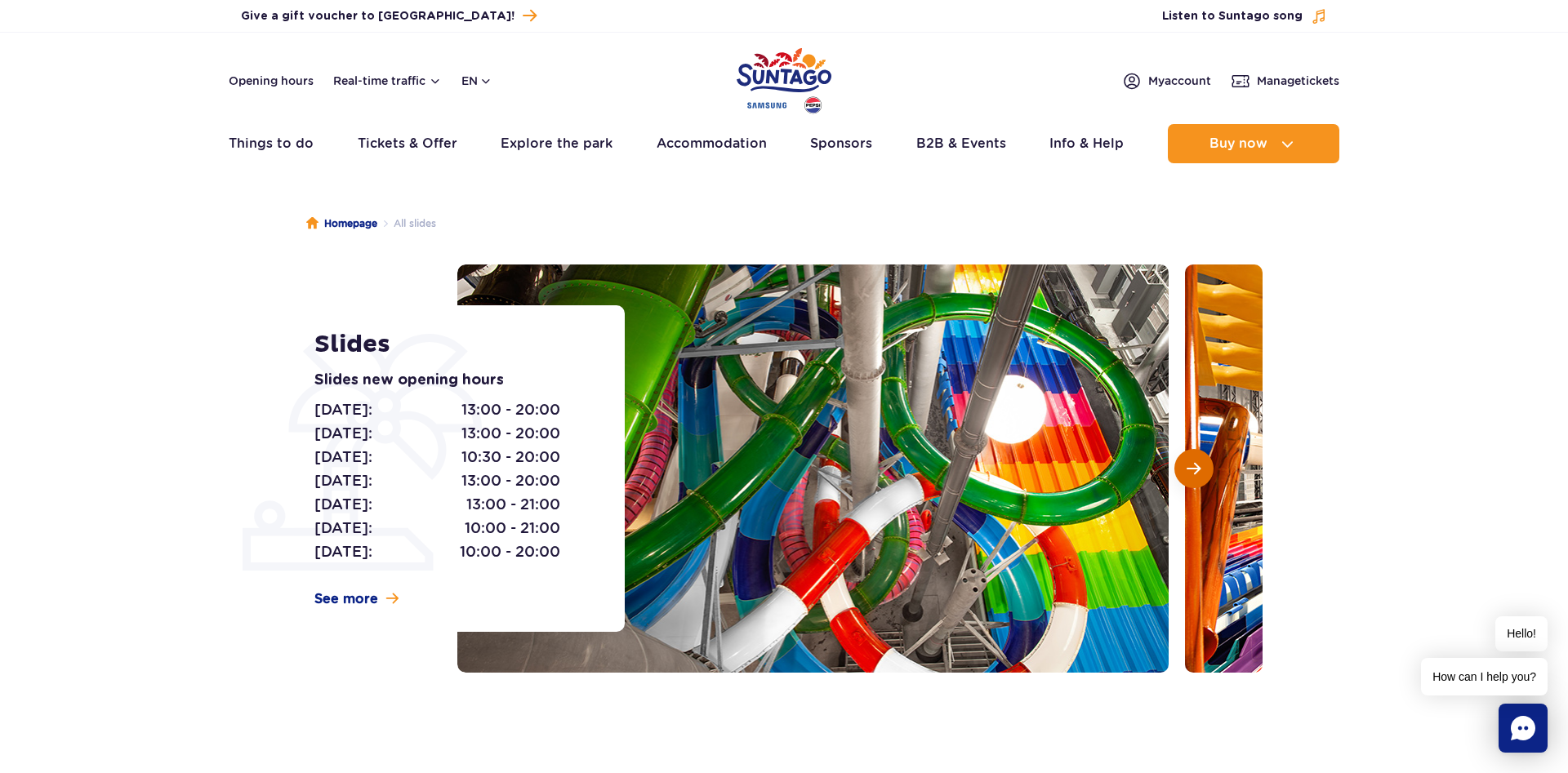
click at [1193, 478] on button "Next slide" at bounding box center [1194, 469] width 39 height 39
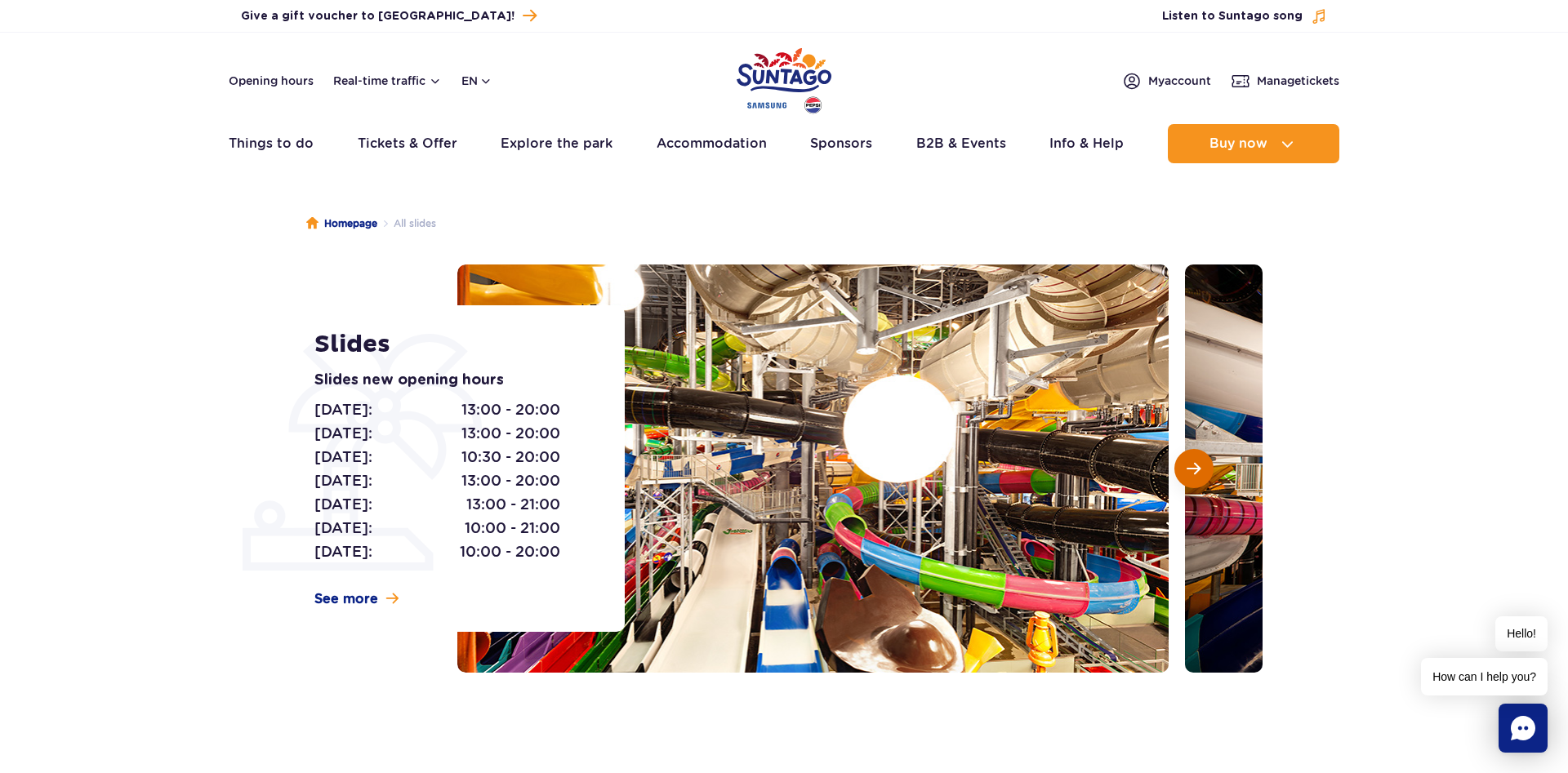
click at [1193, 478] on button "Next slide" at bounding box center [1194, 469] width 39 height 39
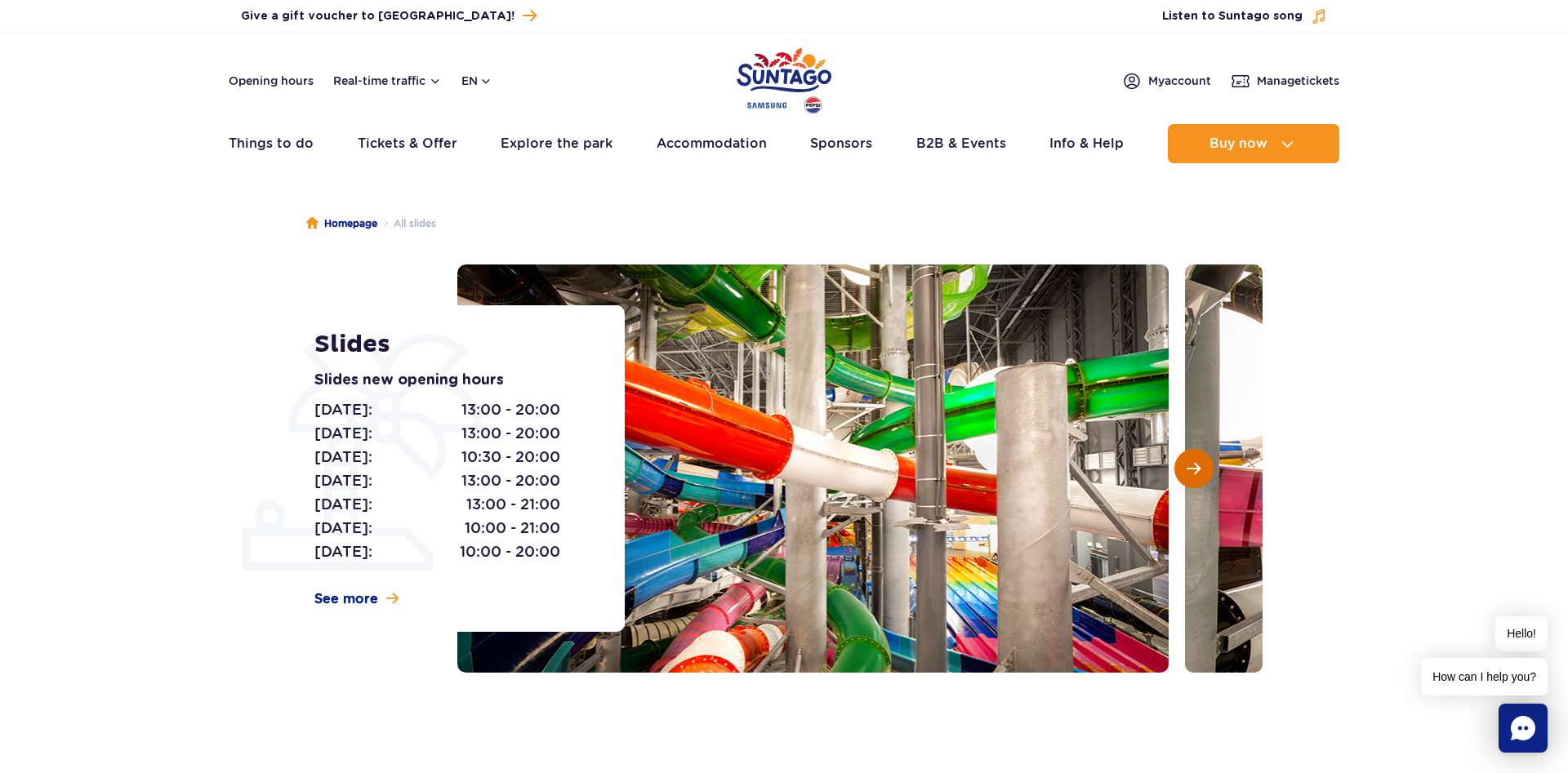
click at [1193, 478] on button "Next slide" at bounding box center [1194, 469] width 39 height 39
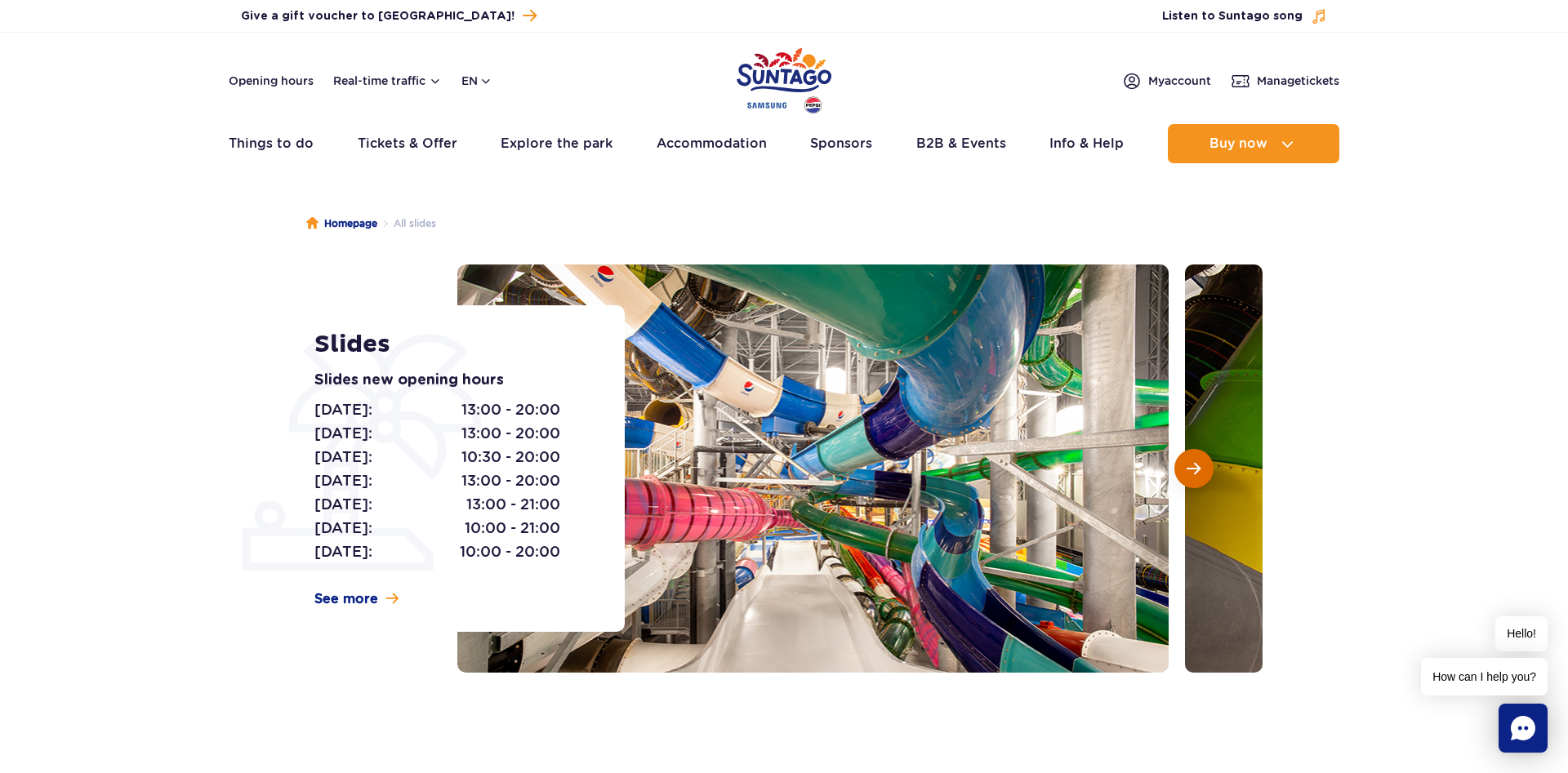
click at [1193, 478] on button "Next slide" at bounding box center [1194, 469] width 39 height 39
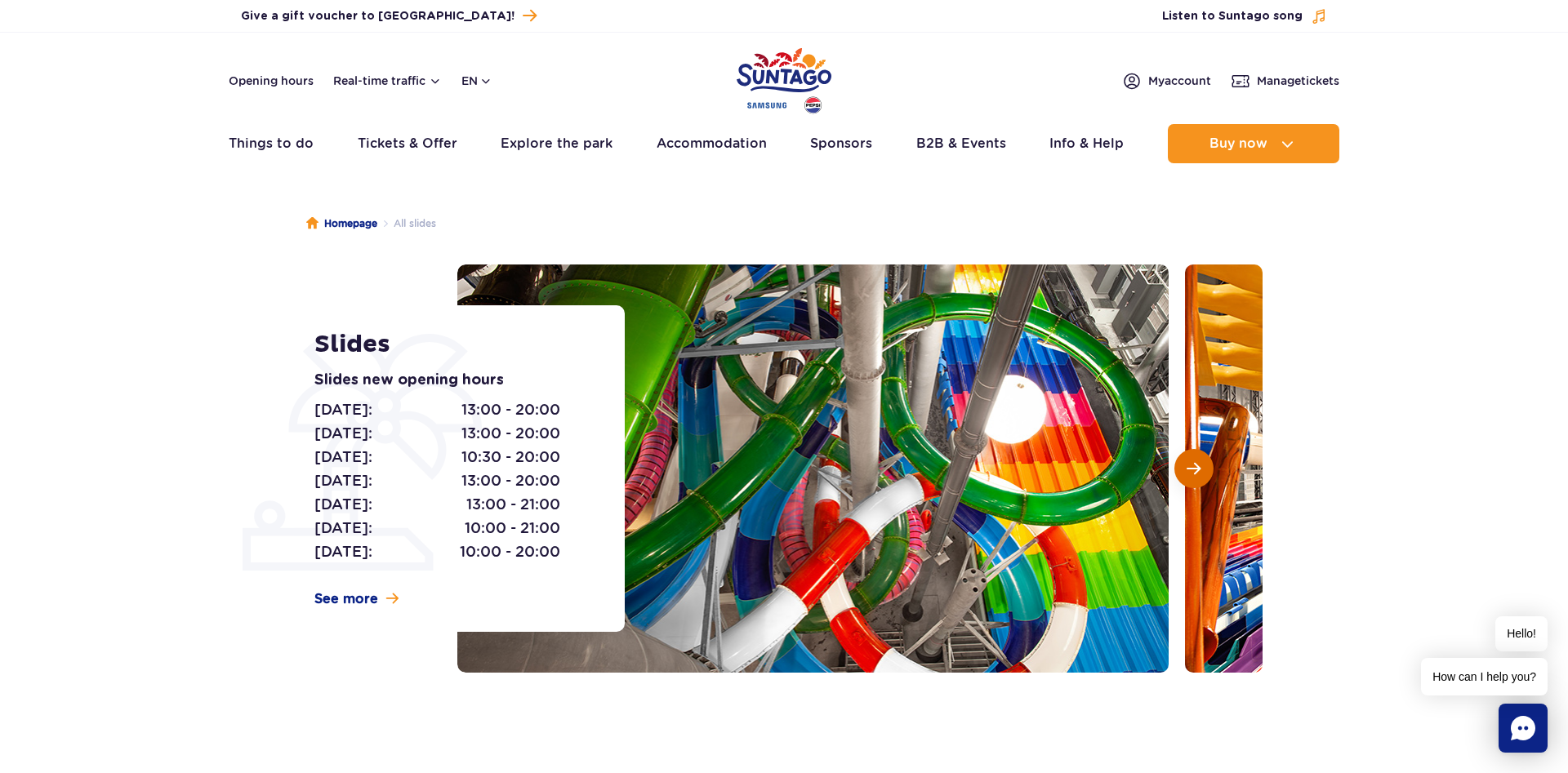
click at [1193, 478] on button "Next slide" at bounding box center [1194, 469] width 39 height 39
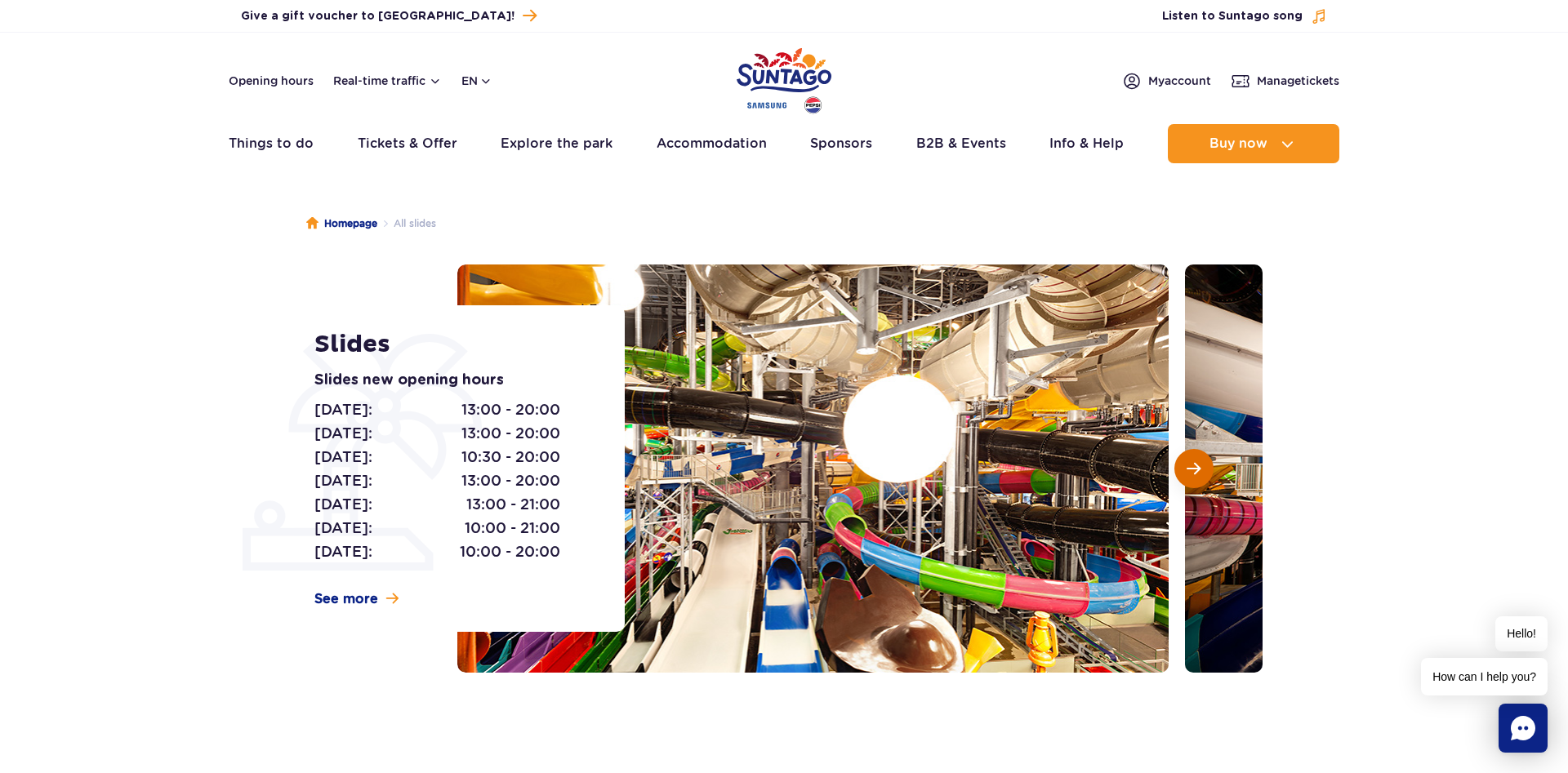
click at [1193, 478] on button "Next slide" at bounding box center [1194, 469] width 39 height 39
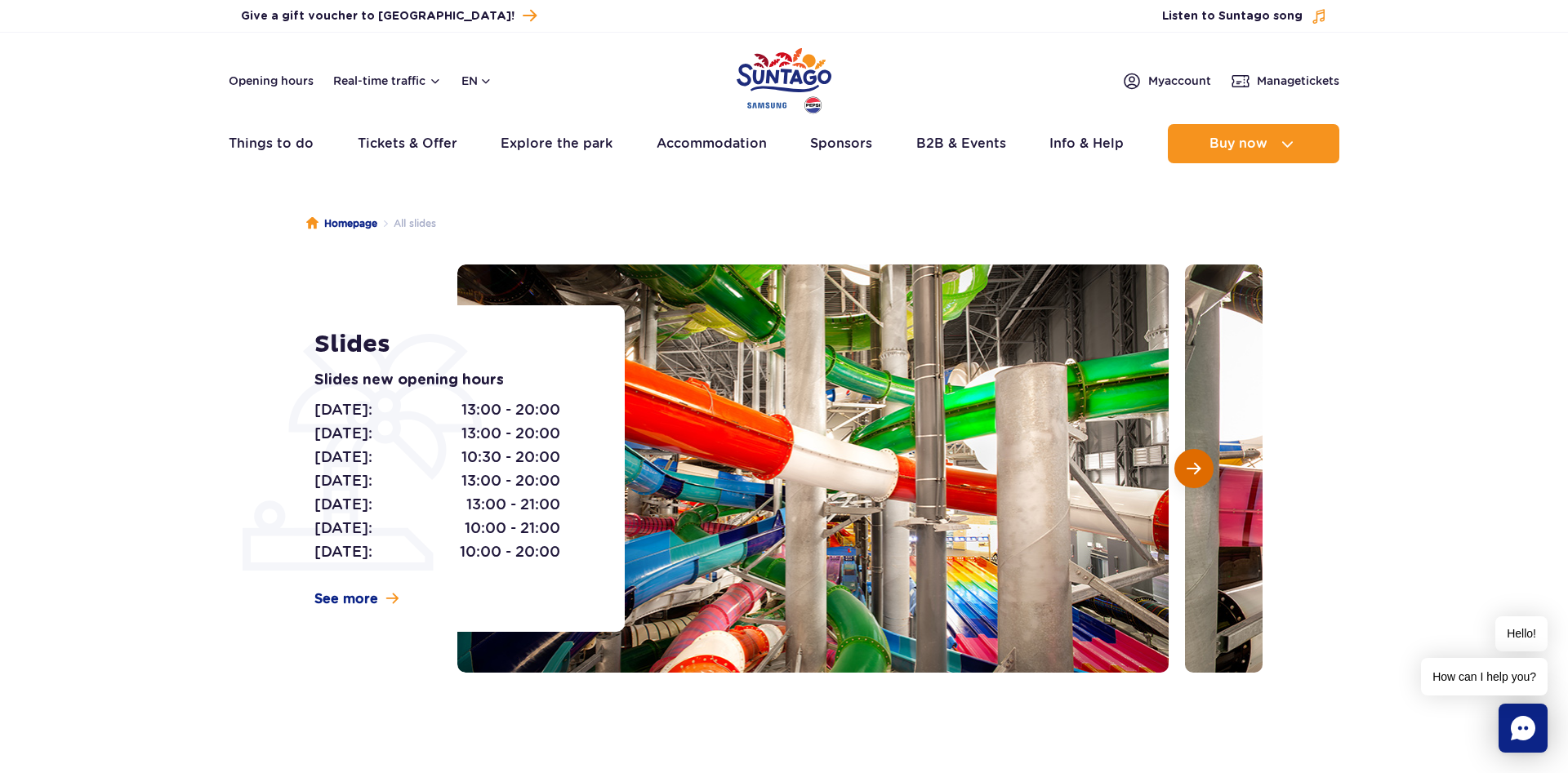
click at [1193, 478] on button "Next slide" at bounding box center [1194, 469] width 39 height 39
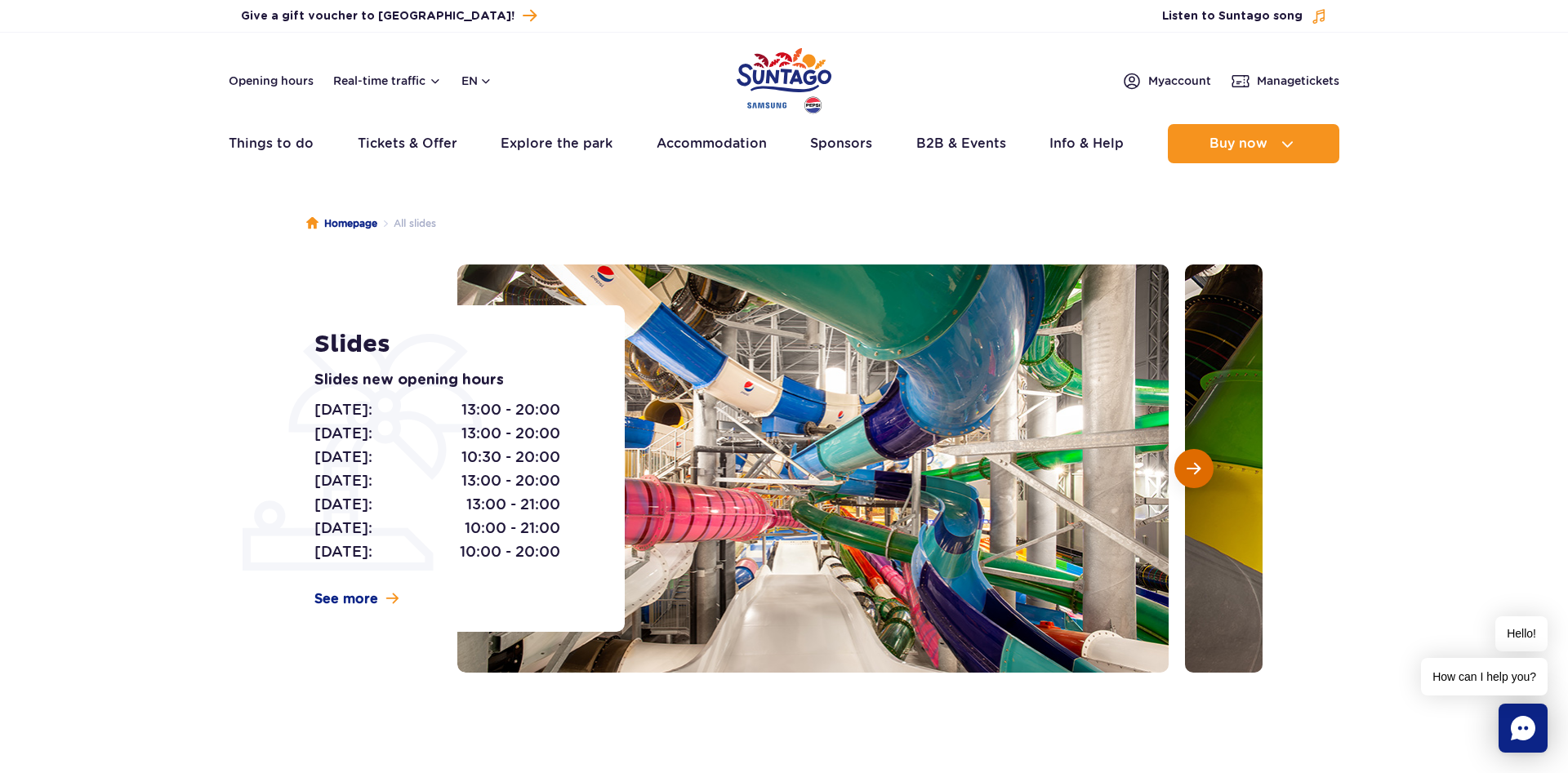
click at [1191, 478] on button "Next slide" at bounding box center [1194, 469] width 39 height 39
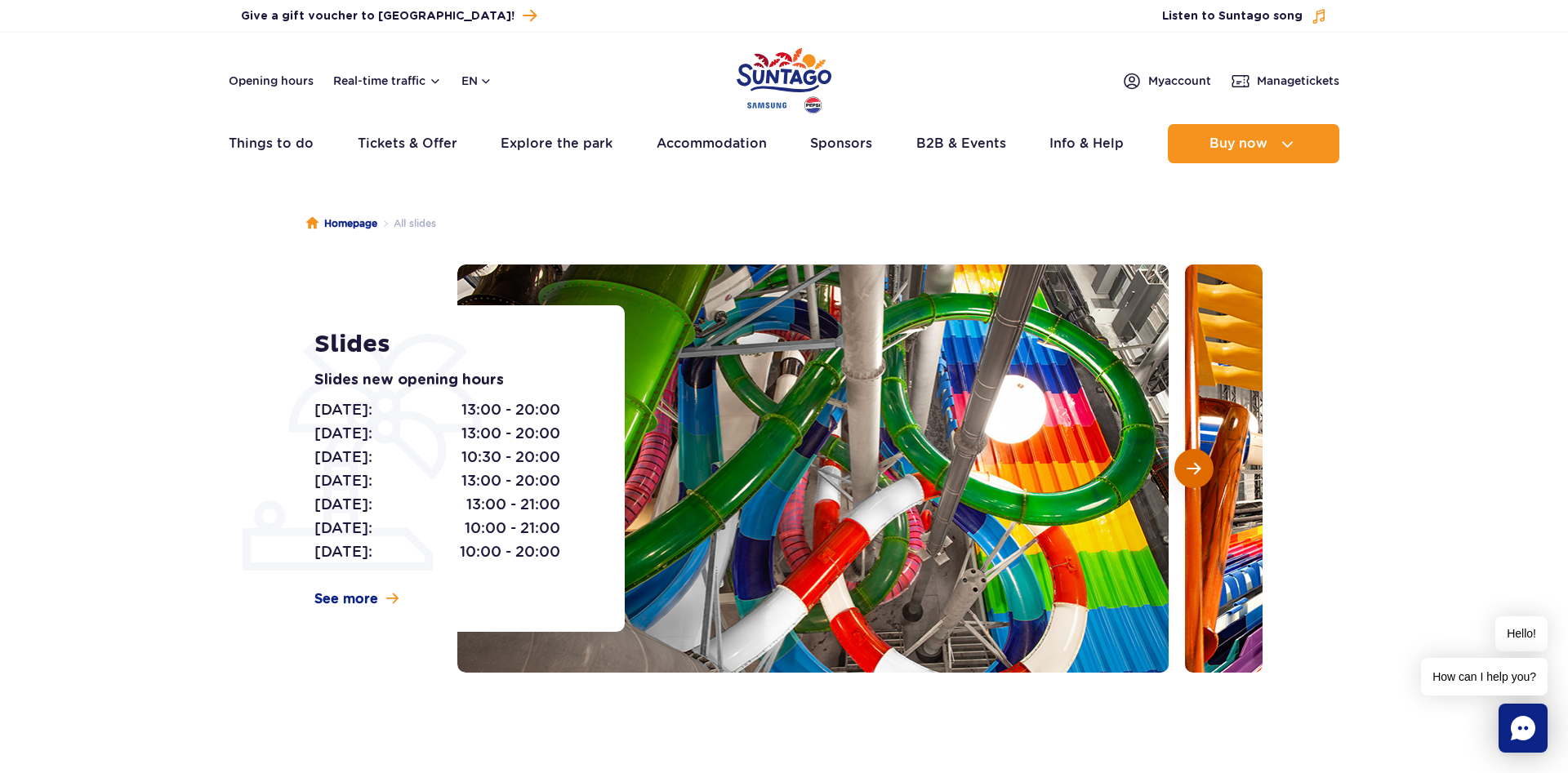
click at [1188, 476] on span "Next slide" at bounding box center [1193, 469] width 14 height 15
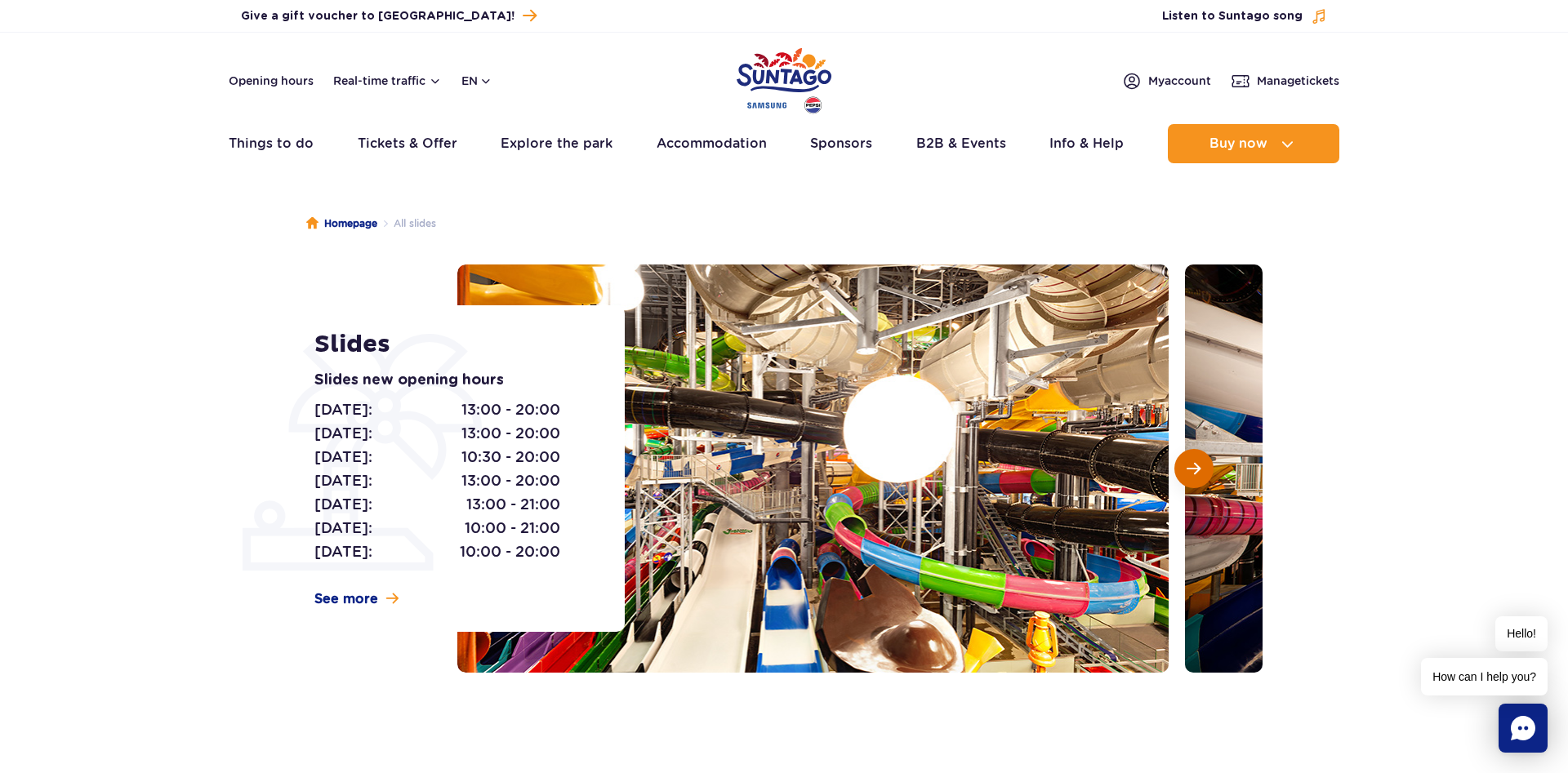
click at [1188, 476] on span "Next slide" at bounding box center [1193, 469] width 14 height 15
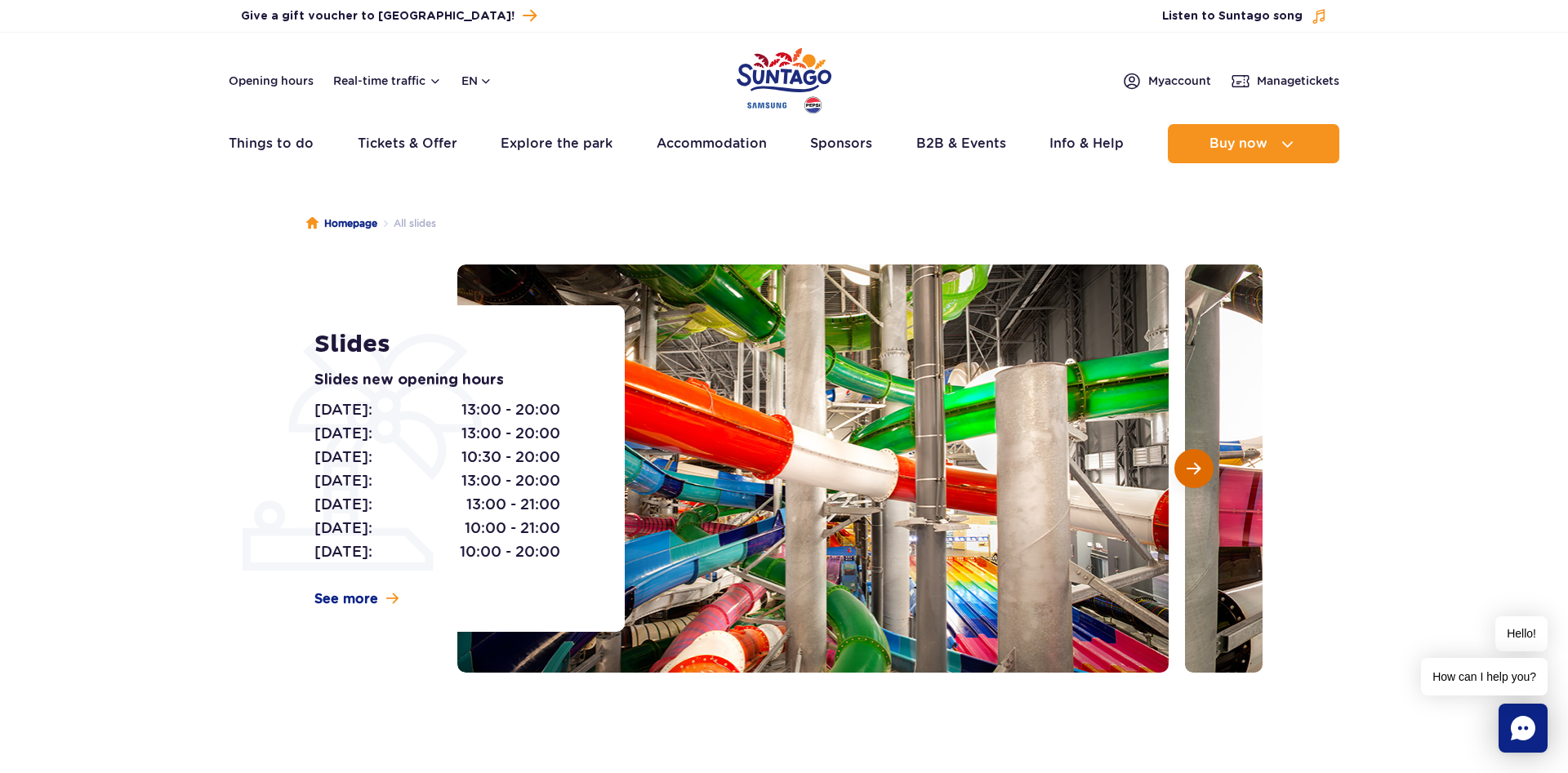
click at [1188, 476] on span "Next slide" at bounding box center [1193, 469] width 14 height 15
